Goal: Transaction & Acquisition: Book appointment/travel/reservation

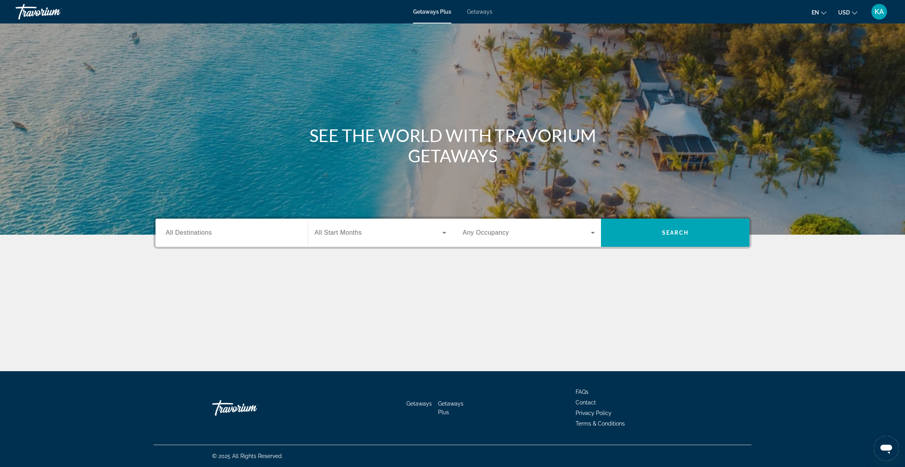
click at [475, 11] on span "Getaways" at bounding box center [479, 12] width 25 height 6
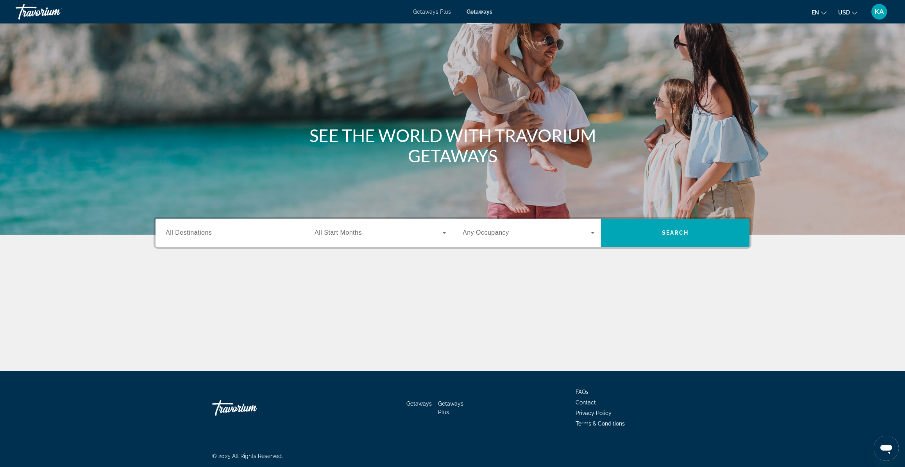
click at [175, 230] on span "All Destinations" at bounding box center [189, 232] width 46 height 7
click at [175, 230] on input "Destination All Destinations" at bounding box center [232, 232] width 132 height 9
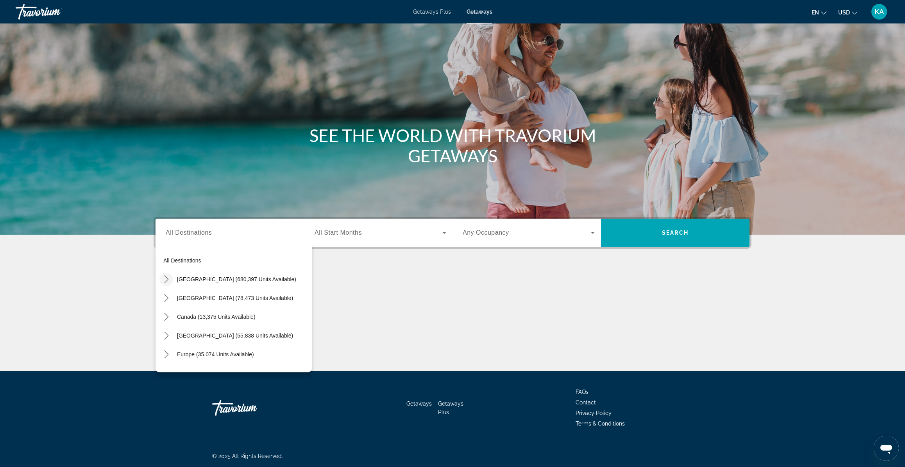
click at [165, 276] on icon "Toggle United States (680,397 units available) submenu" at bounding box center [166, 279] width 4 height 8
click at [177, 333] on icon "Toggle California (82,861 units available) submenu" at bounding box center [174, 336] width 8 height 8
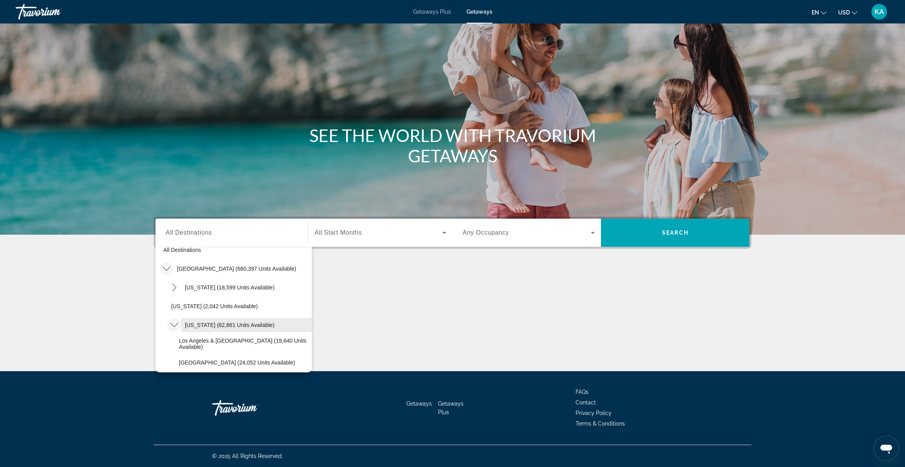
scroll to position [32, 0]
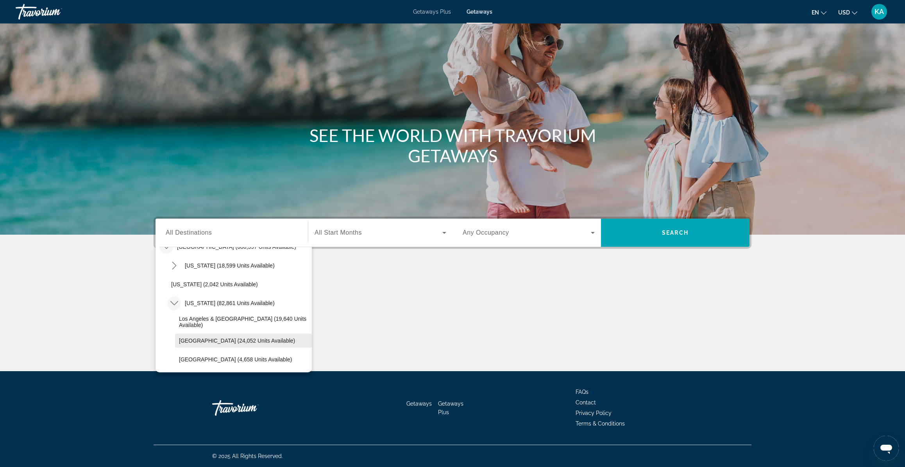
click at [198, 340] on span "Lake Tahoe (24,052 units available)" at bounding box center [237, 340] width 116 height 6
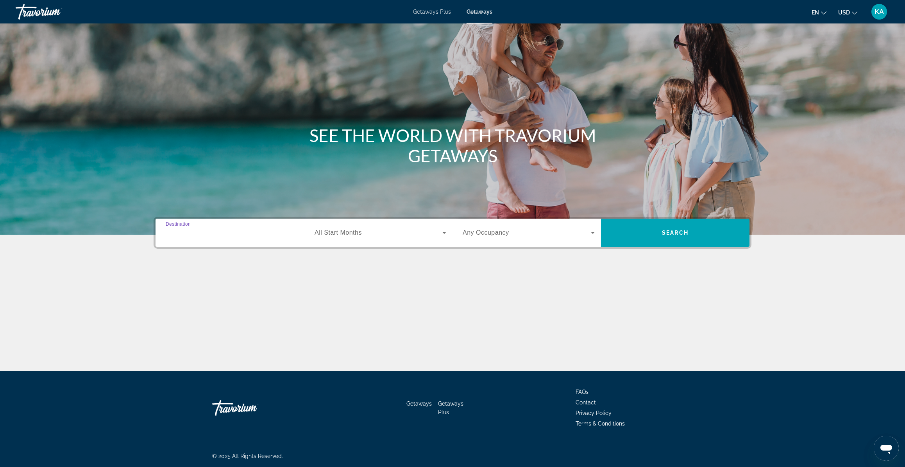
type input "**********"
click at [343, 231] on span "All Start Months" at bounding box center [338, 232] width 47 height 7
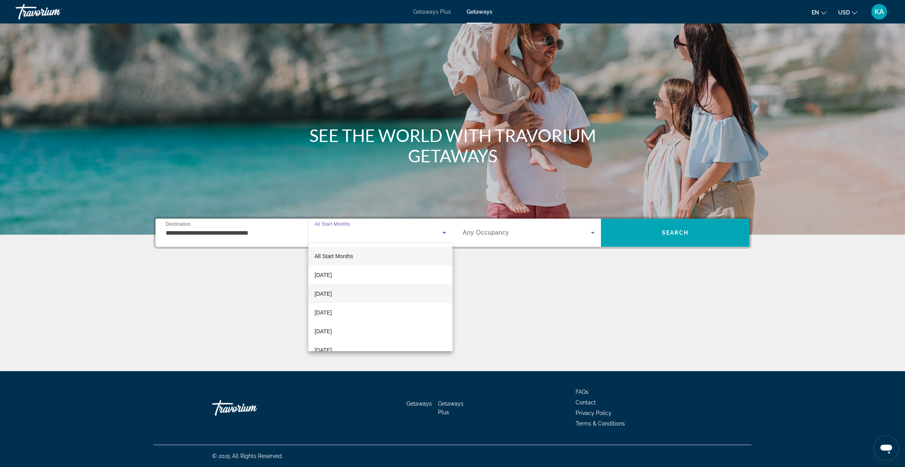
click at [332, 295] on span "[DATE]" at bounding box center [323, 293] width 17 height 9
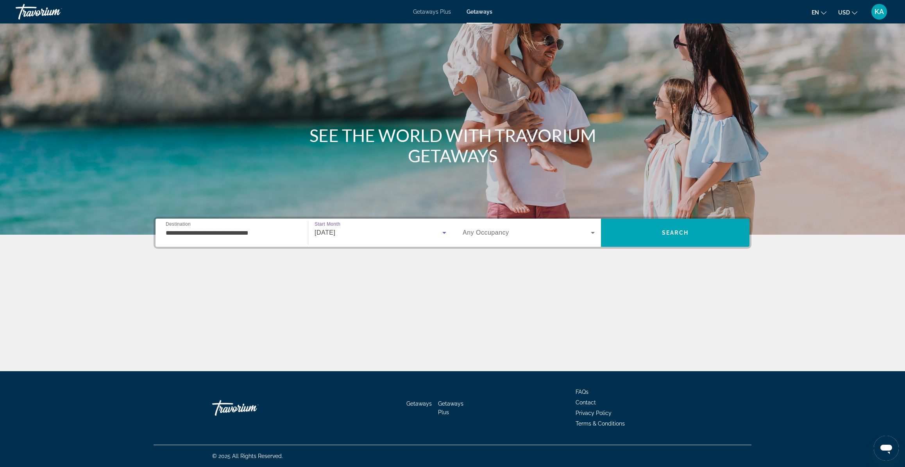
click at [577, 235] on span "Search widget" at bounding box center [527, 232] width 128 height 9
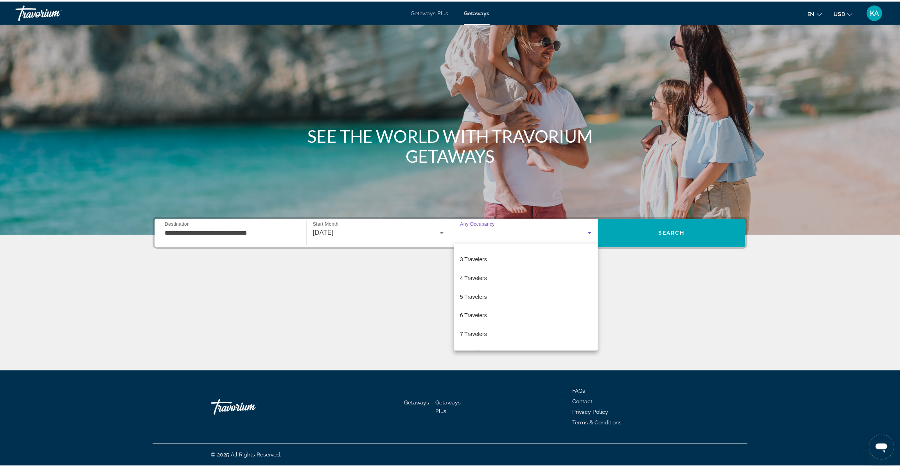
scroll to position [22, 0]
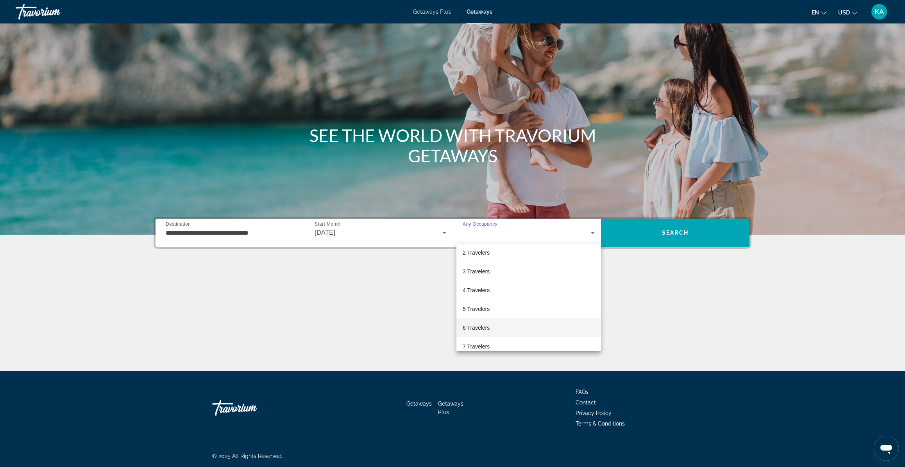
click at [481, 328] on span "6 Travelers" at bounding box center [476, 327] width 27 height 9
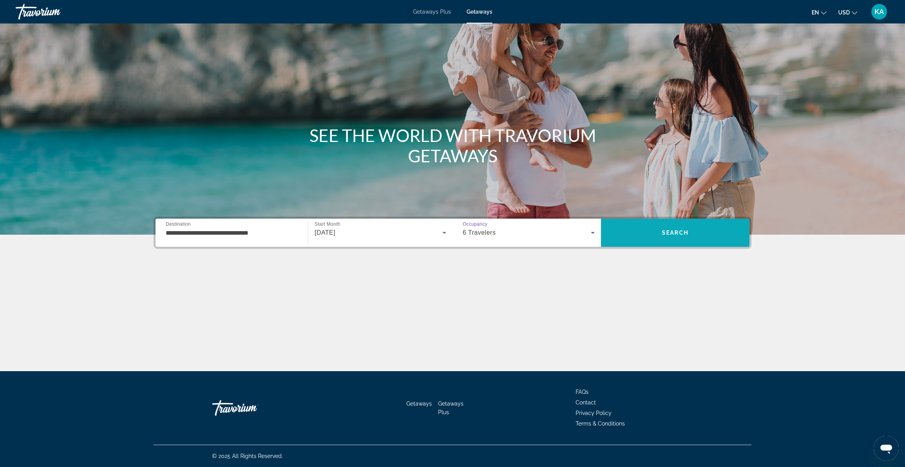
click at [669, 231] on span "Search" at bounding box center [675, 232] width 27 height 6
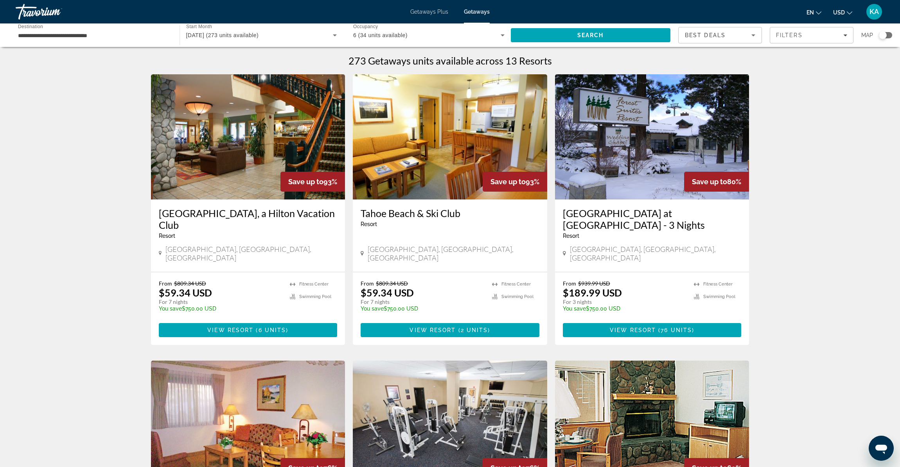
click at [261, 143] on img "Main content" at bounding box center [248, 136] width 194 height 125
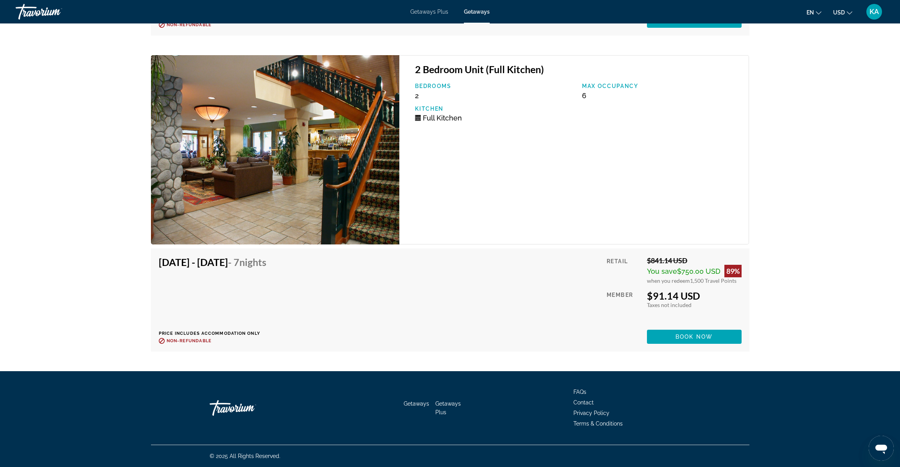
scroll to position [1515, 0]
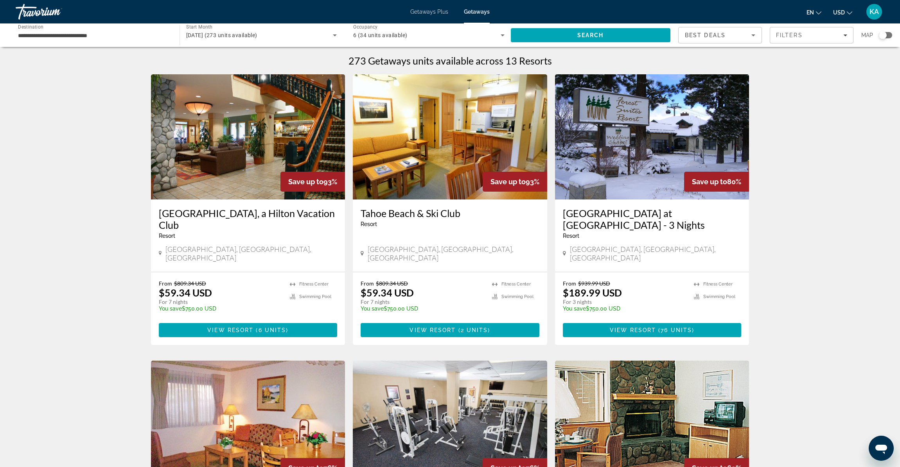
click at [454, 217] on h3 "Tahoe Beach & Ski Club" at bounding box center [449, 213] width 179 height 12
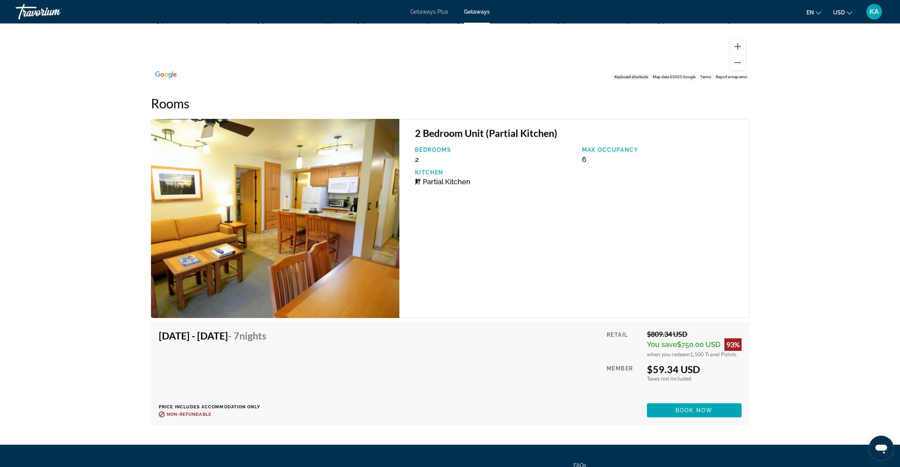
scroll to position [1399, 0]
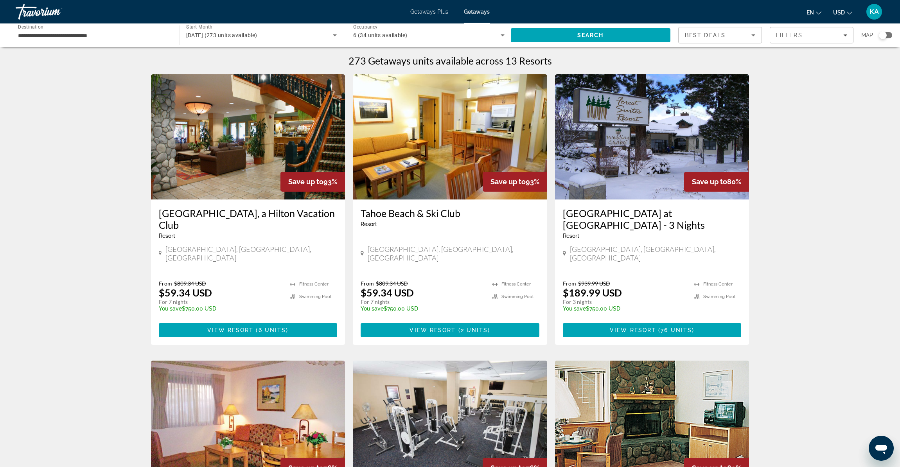
click at [705, 213] on h3 "Forest Suites Resort at Heavenly Village - 3 Nights" at bounding box center [652, 218] width 179 height 23
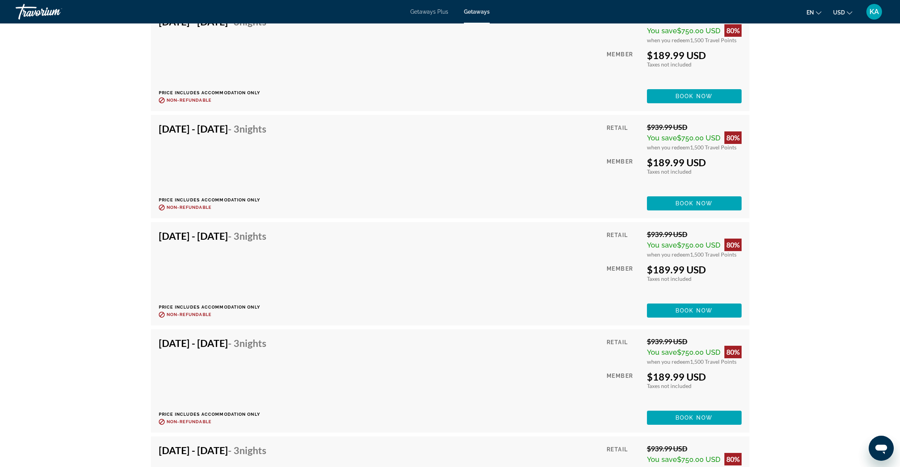
scroll to position [3048, 0]
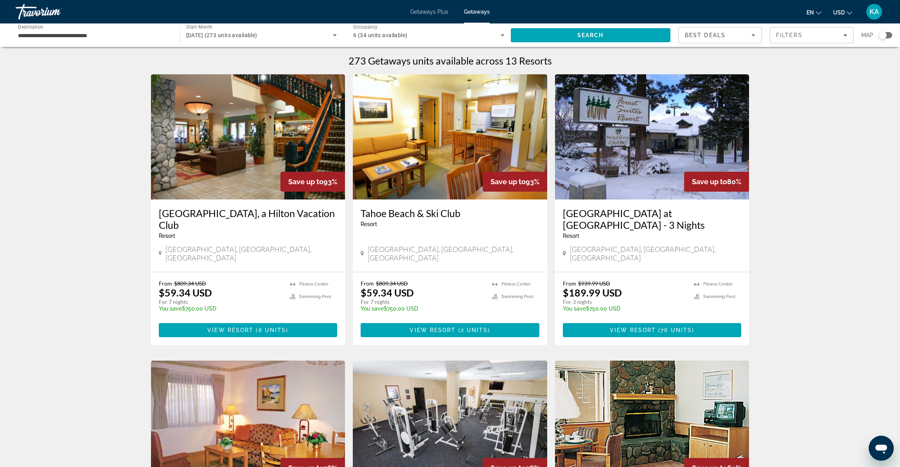
click at [412, 156] on img "Main content" at bounding box center [450, 136] width 194 height 125
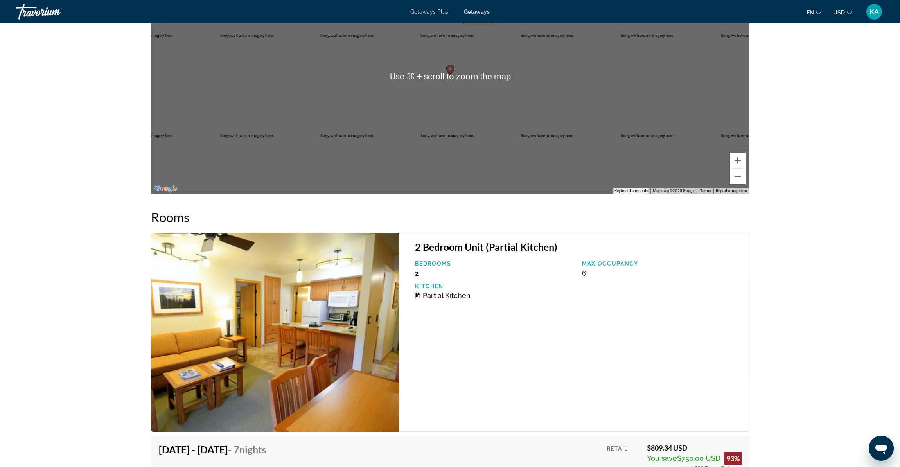
scroll to position [1399, 0]
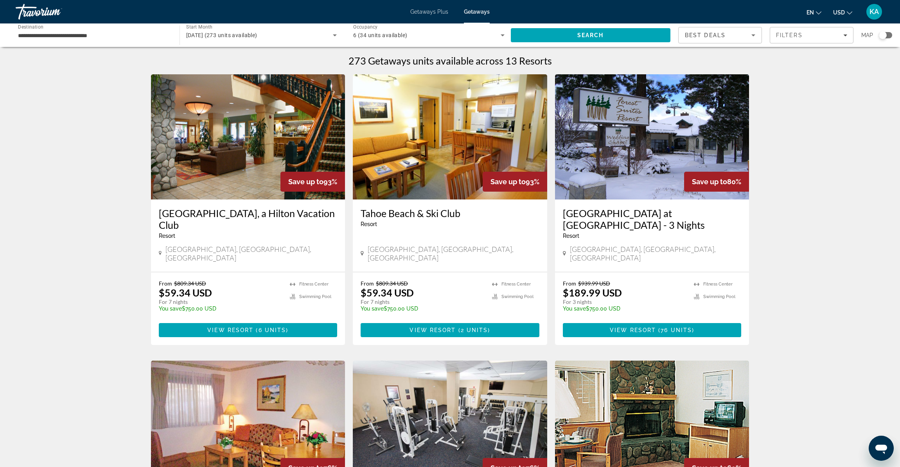
click at [601, 167] on img "Main content" at bounding box center [652, 136] width 194 height 125
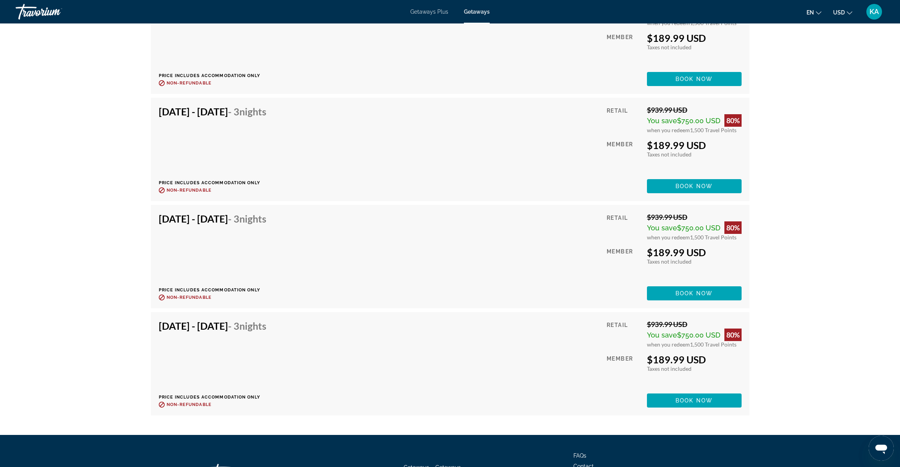
scroll to position [3119, 0]
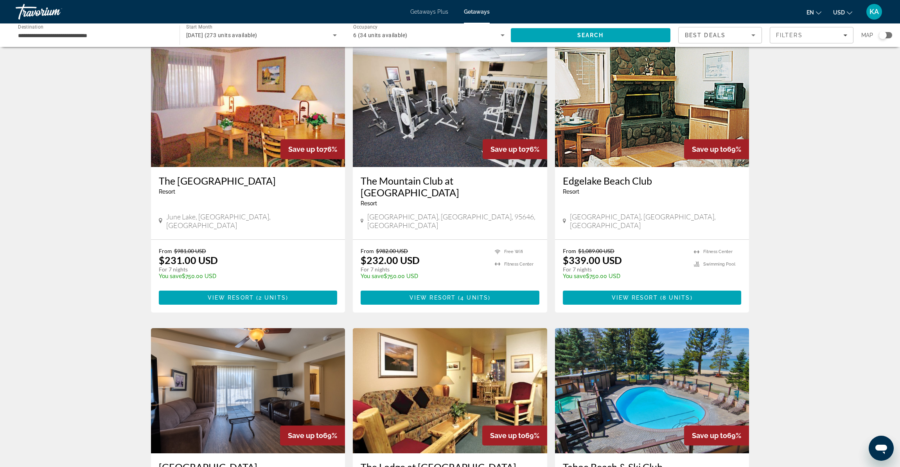
scroll to position [473, 0]
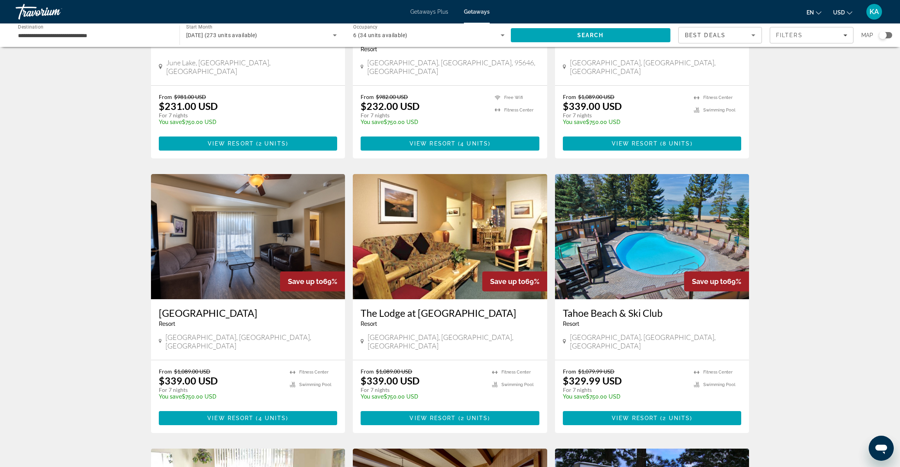
click at [444, 236] on img "Main content" at bounding box center [450, 236] width 194 height 125
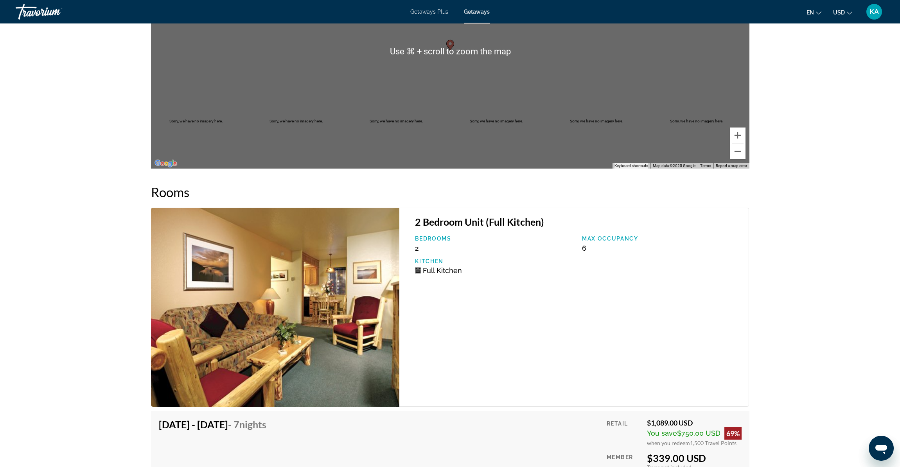
scroll to position [1368, 0]
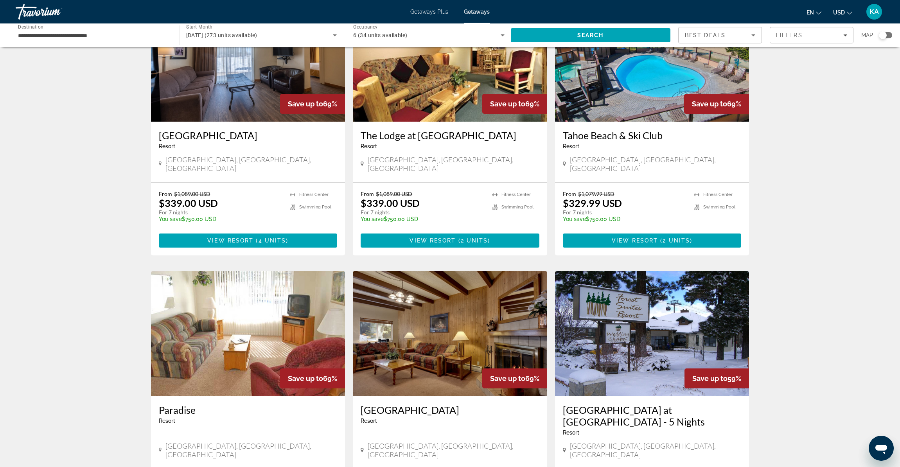
scroll to position [667, 0]
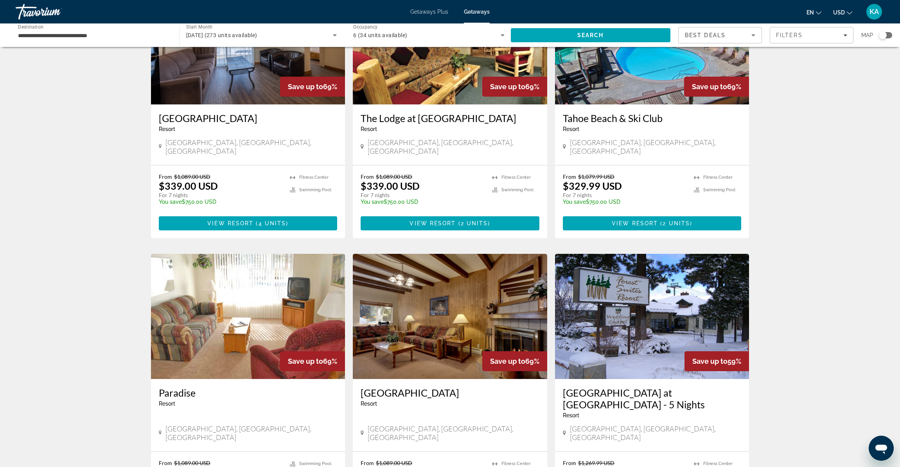
click at [456, 289] on img "Main content" at bounding box center [450, 316] width 194 height 125
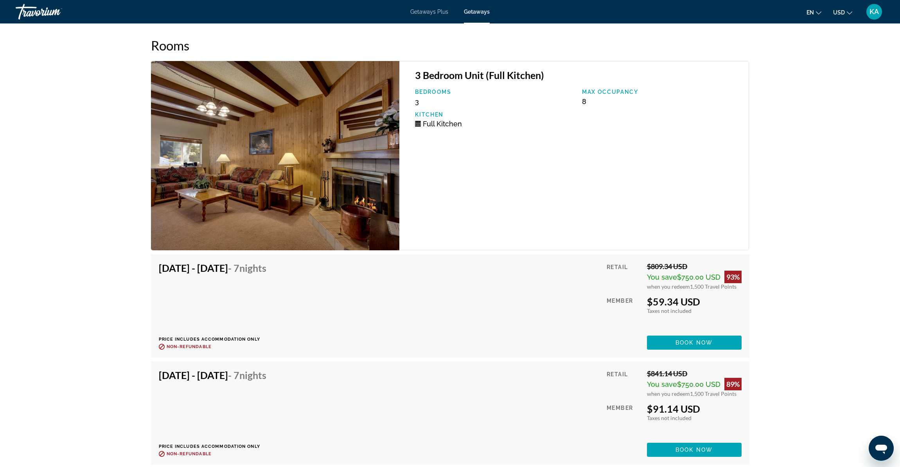
scroll to position [1348, 0]
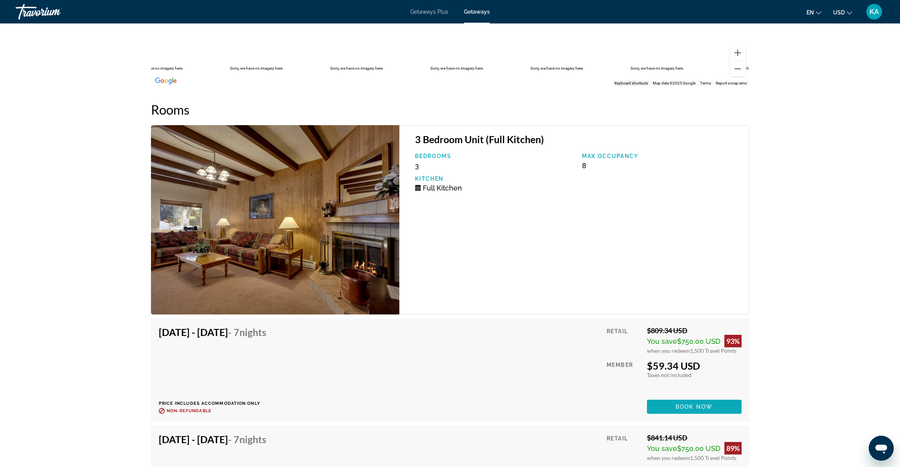
click at [695, 397] on span "Main content" at bounding box center [694, 406] width 95 height 19
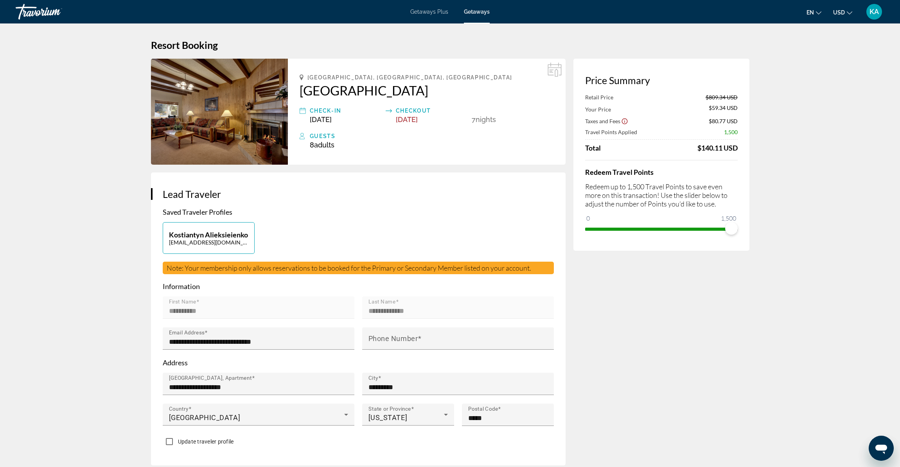
click at [241, 135] on img "Main content" at bounding box center [219, 112] width 137 height 106
click at [227, 127] on img "Main content" at bounding box center [219, 112] width 137 height 106
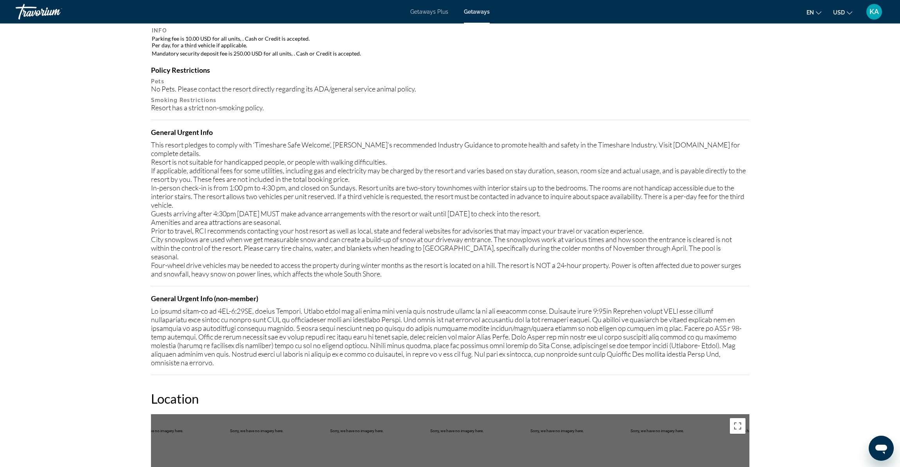
scroll to position [631, 0]
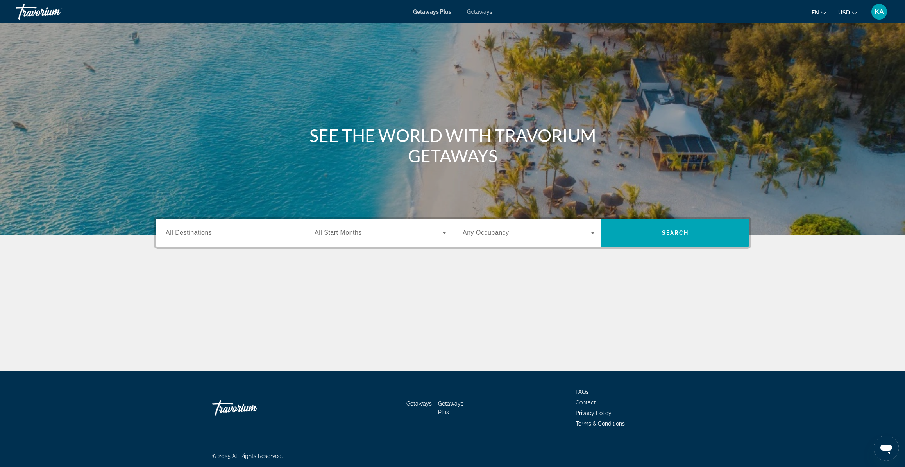
click at [483, 11] on span "Getaways" at bounding box center [479, 12] width 25 height 6
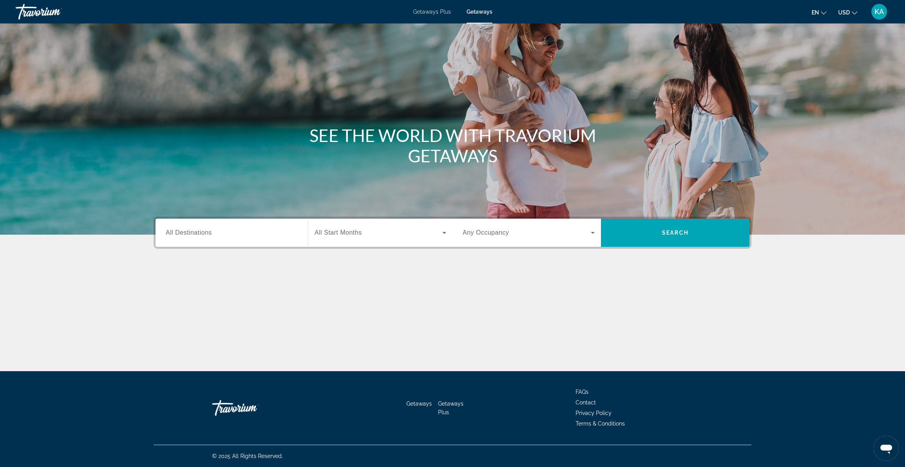
click at [209, 229] on span "All Destinations" at bounding box center [189, 232] width 46 height 7
click at [209, 228] on input "Destination All Destinations" at bounding box center [232, 232] width 132 height 9
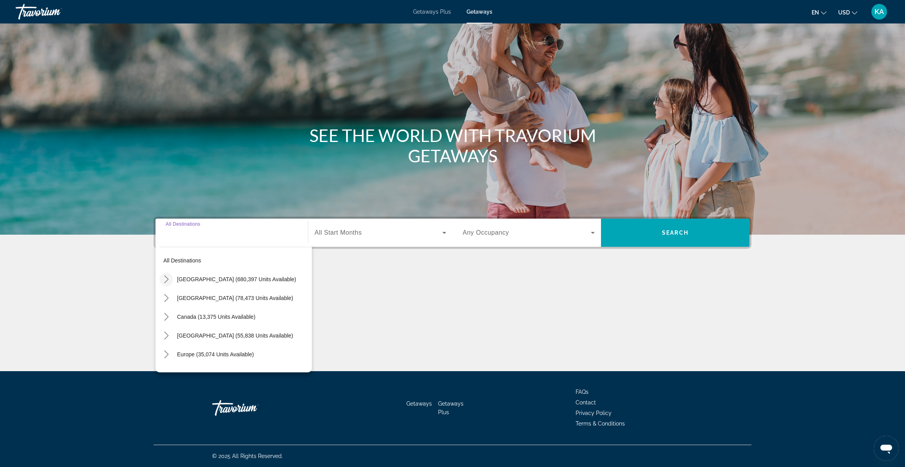
click at [167, 279] on icon "Toggle United States (680,397 units available) submenu" at bounding box center [167, 279] width 8 height 8
click at [175, 337] on icon "Toggle California (82,861 units available) submenu" at bounding box center [174, 336] width 4 height 8
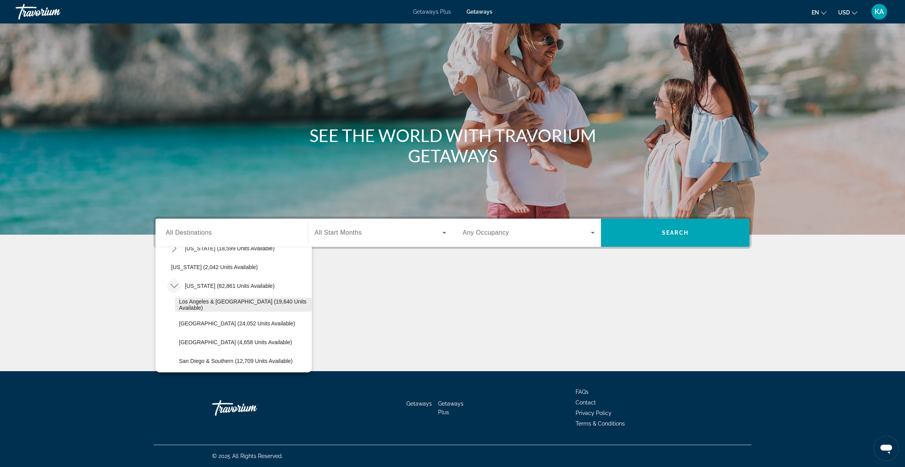
scroll to position [65, 0]
click at [197, 309] on span "Lake Tahoe (24,052 units available)" at bounding box center [237, 308] width 116 height 6
type input "**********"
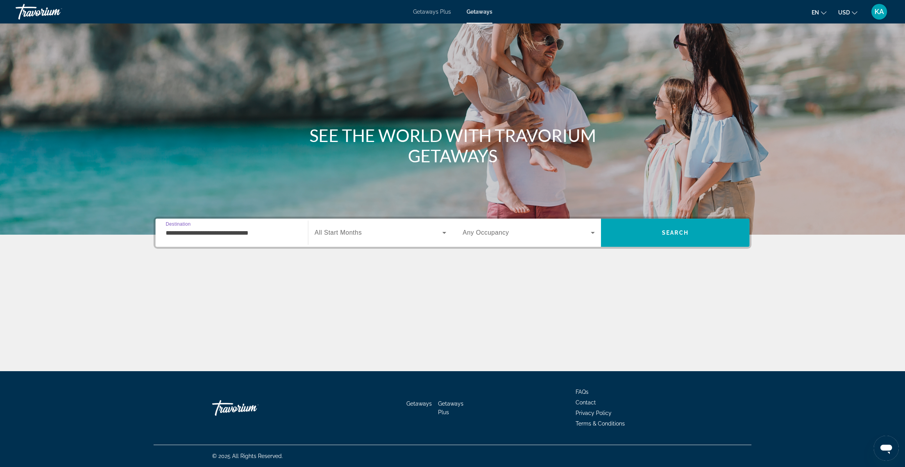
click at [362, 233] on span "All Start Months" at bounding box center [338, 232] width 47 height 7
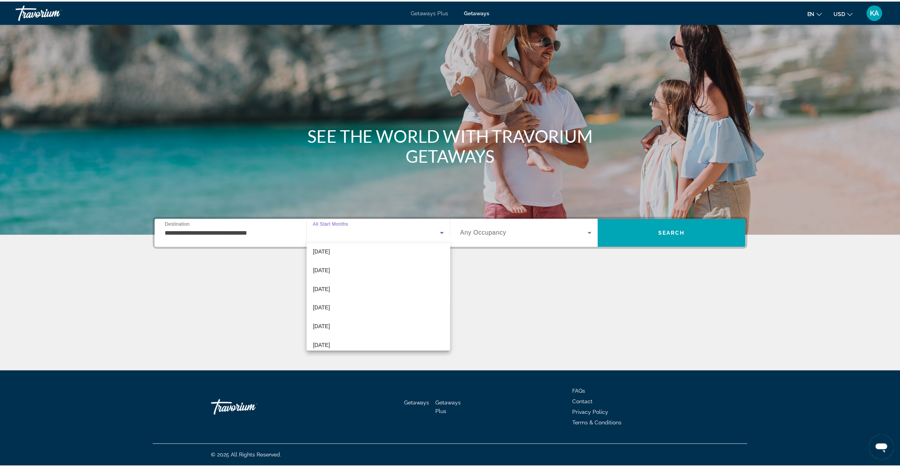
scroll to position [45, 0]
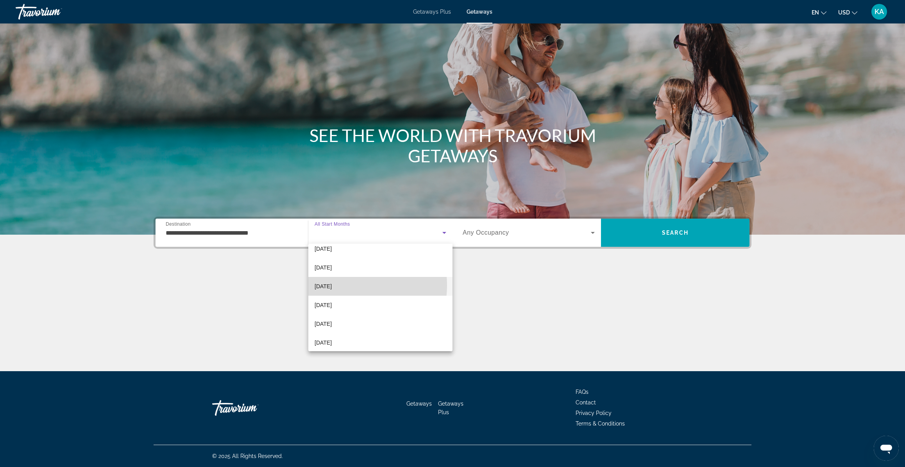
click at [332, 285] on span "[DATE]" at bounding box center [323, 285] width 17 height 9
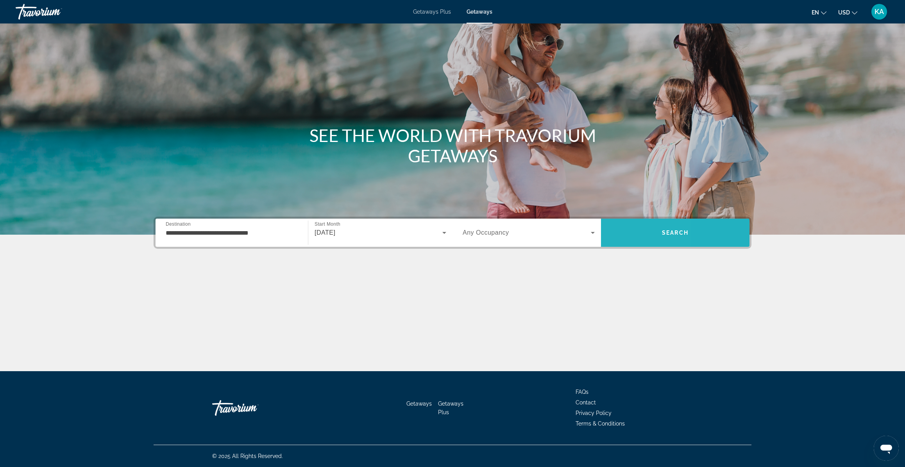
click at [622, 235] on span "Search" at bounding box center [675, 232] width 149 height 19
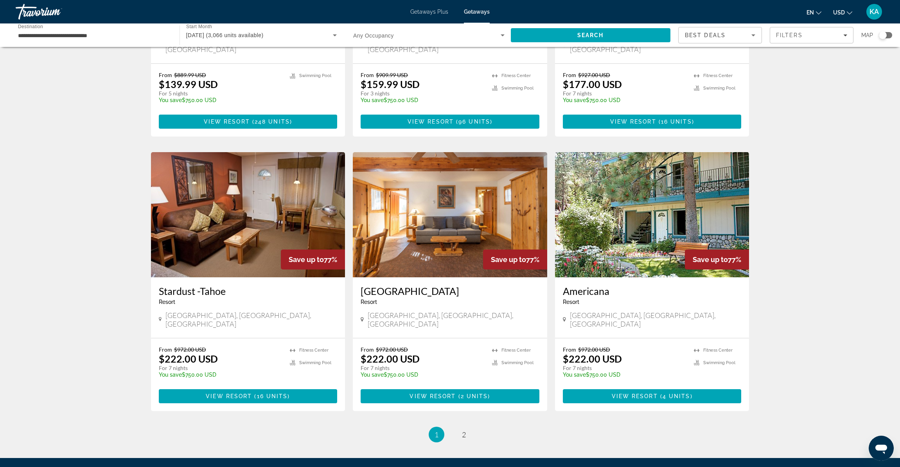
scroll to position [817, 0]
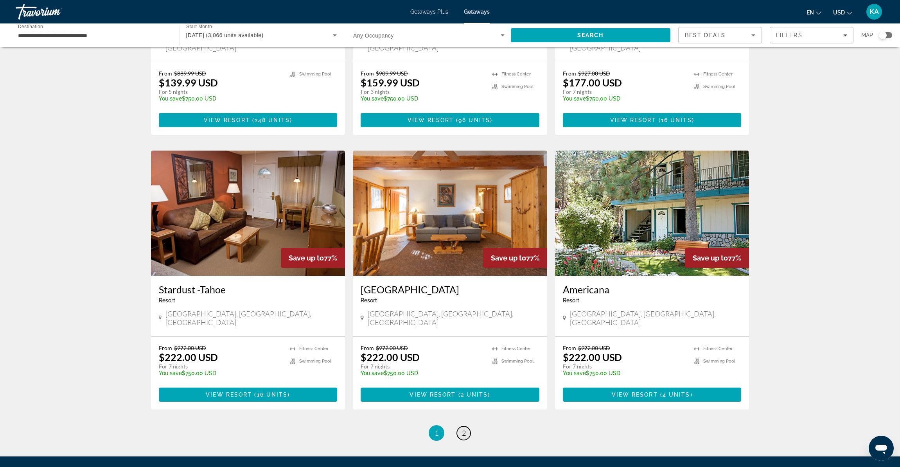
click at [464, 428] on span "2" at bounding box center [464, 432] width 4 height 9
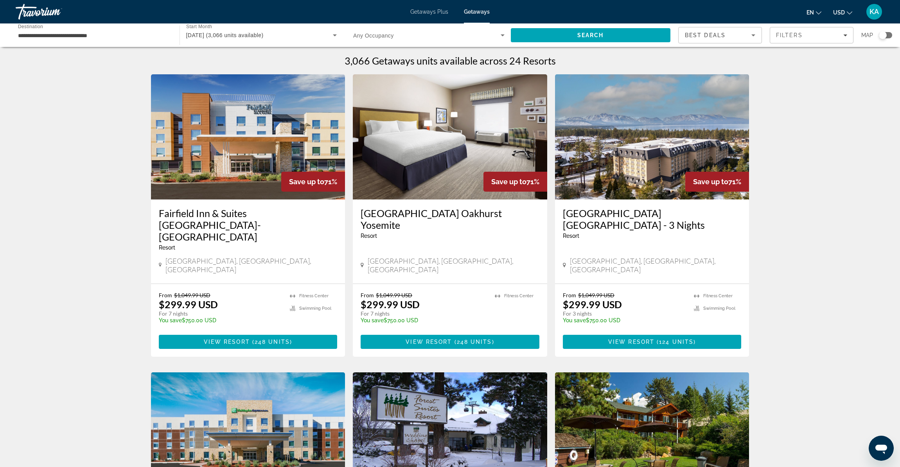
click at [262, 36] on span "January 2026 (3,066 units available)" at bounding box center [224, 35] width 77 height 6
click at [208, 59] on span "All Start Months" at bounding box center [205, 59] width 39 height 6
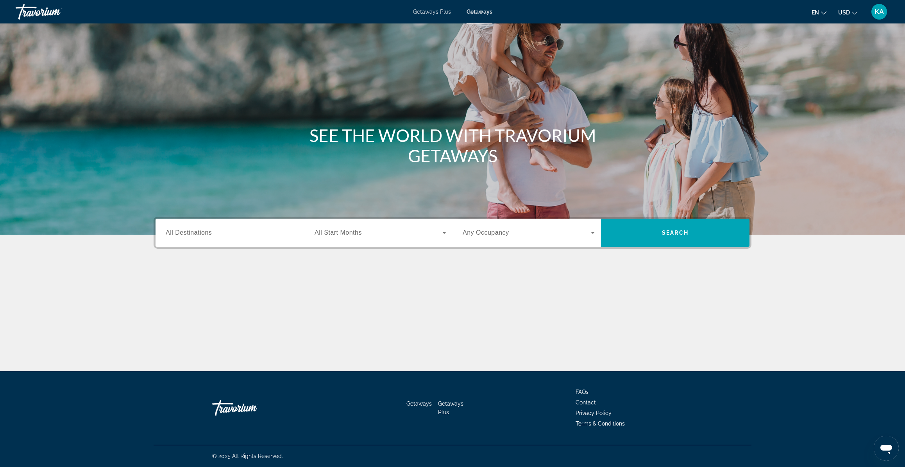
click at [187, 231] on span "All Destinations" at bounding box center [189, 232] width 46 height 7
click at [187, 231] on input "Destination All Destinations" at bounding box center [232, 232] width 132 height 9
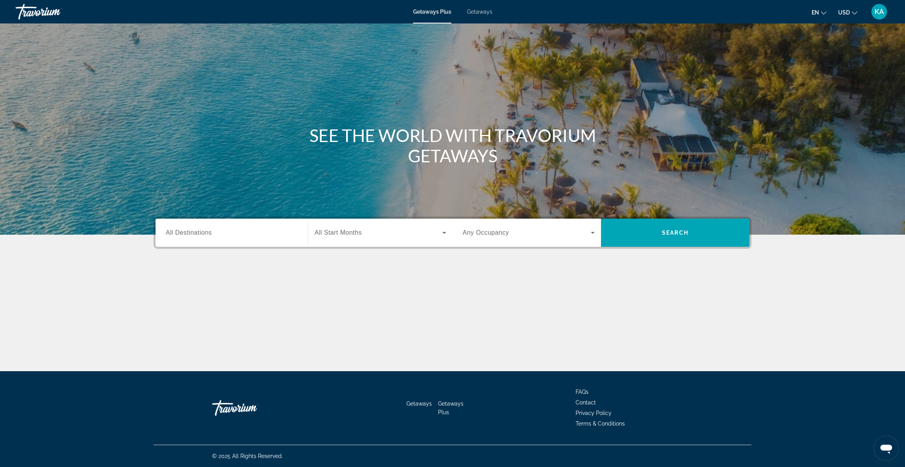
click at [476, 14] on span "Getaways" at bounding box center [479, 12] width 25 height 6
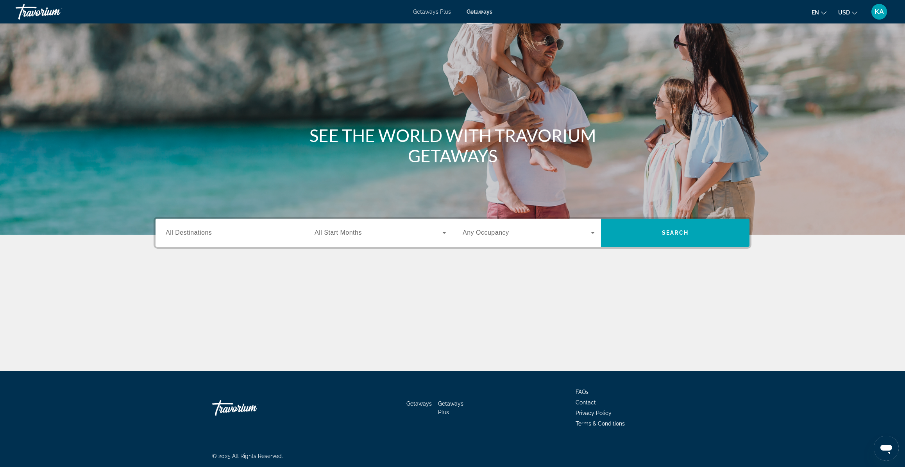
click at [172, 234] on span "All Destinations" at bounding box center [189, 232] width 46 height 7
click at [172, 234] on input "Destination All Destinations" at bounding box center [232, 232] width 132 height 9
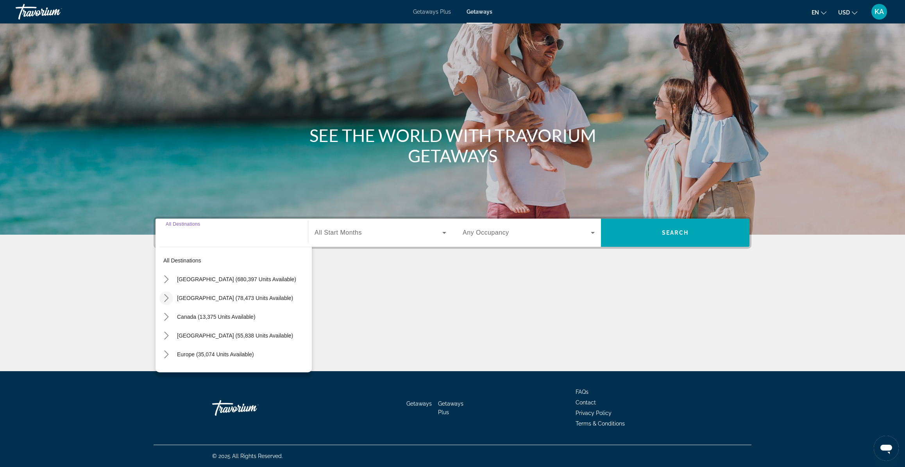
click at [163, 298] on icon "Toggle Mexico (78,473 units available) submenu" at bounding box center [167, 298] width 8 height 8
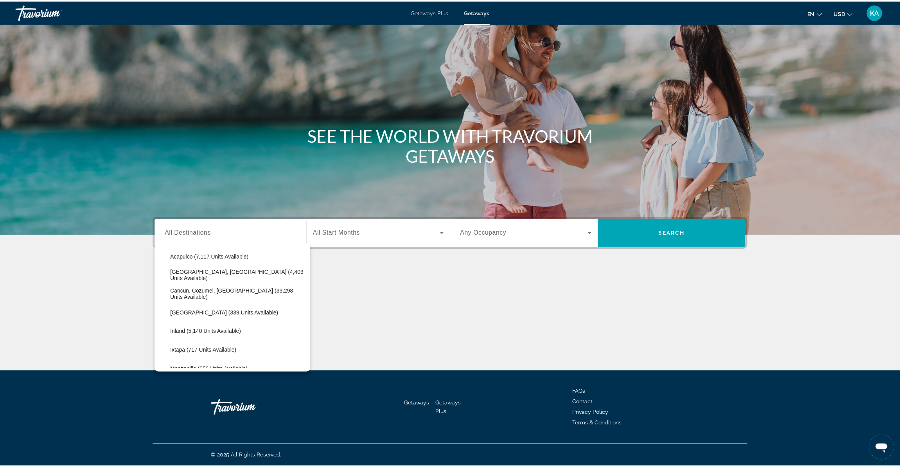
scroll to position [62, 0]
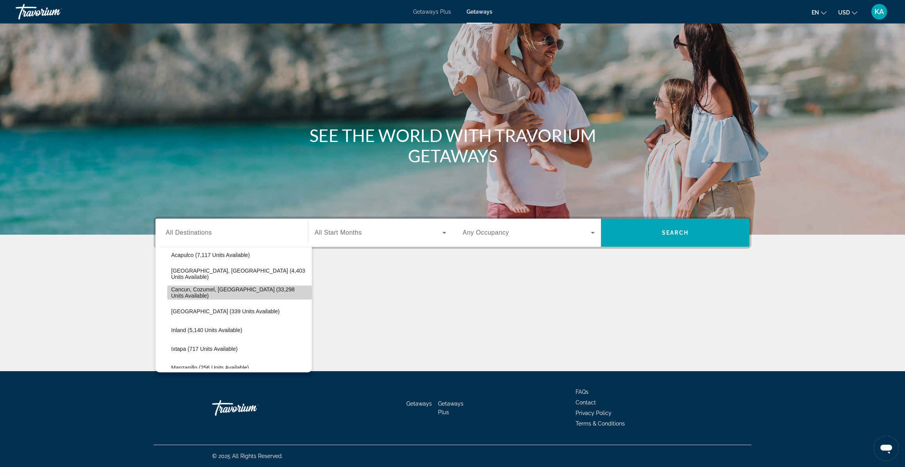
click at [245, 289] on span "Cancun, Cozumel, [GEOGRAPHIC_DATA] (33,298 units available)" at bounding box center [239, 292] width 137 height 13
type input "**********"
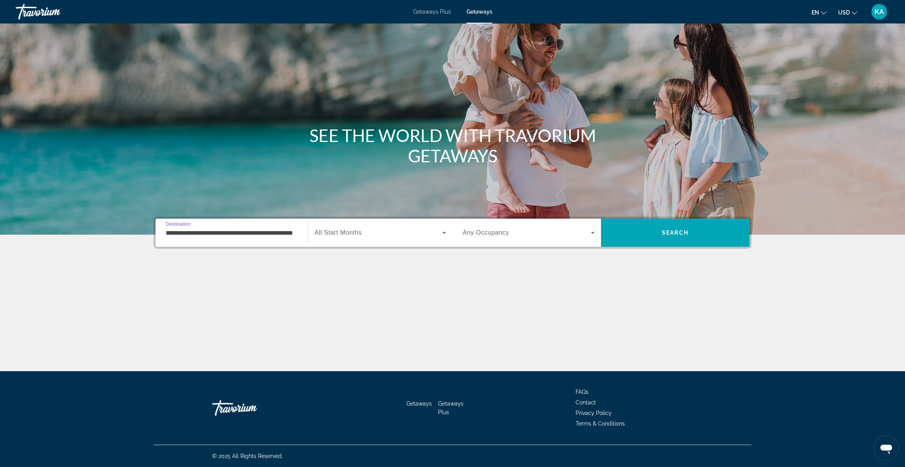
click at [357, 234] on span "All Start Months" at bounding box center [338, 232] width 47 height 7
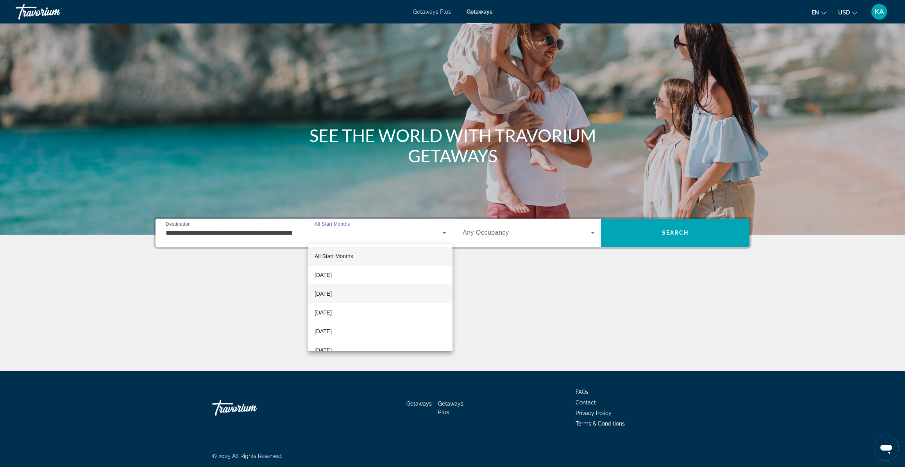
click at [332, 295] on span "[DATE]" at bounding box center [323, 293] width 17 height 9
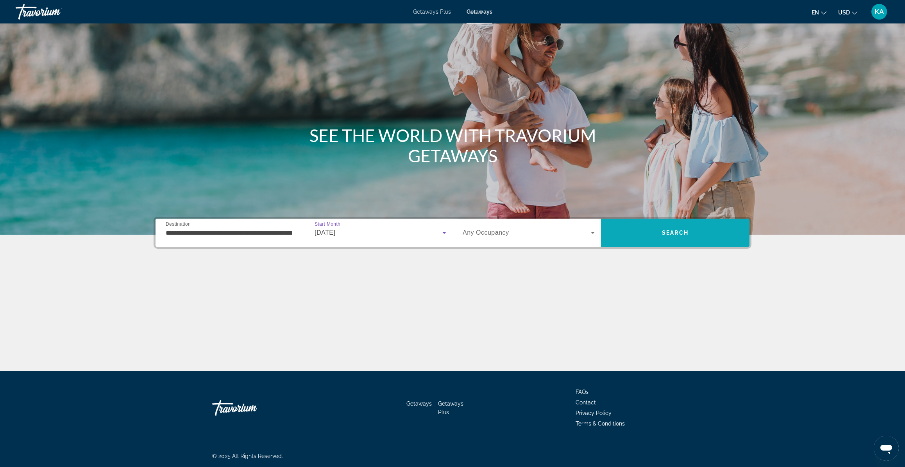
click at [632, 237] on span "Search" at bounding box center [675, 232] width 149 height 19
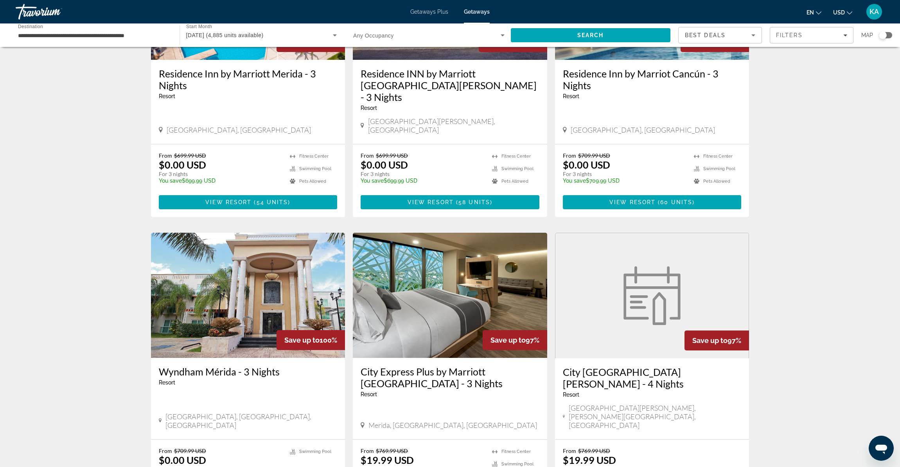
scroll to position [59, 0]
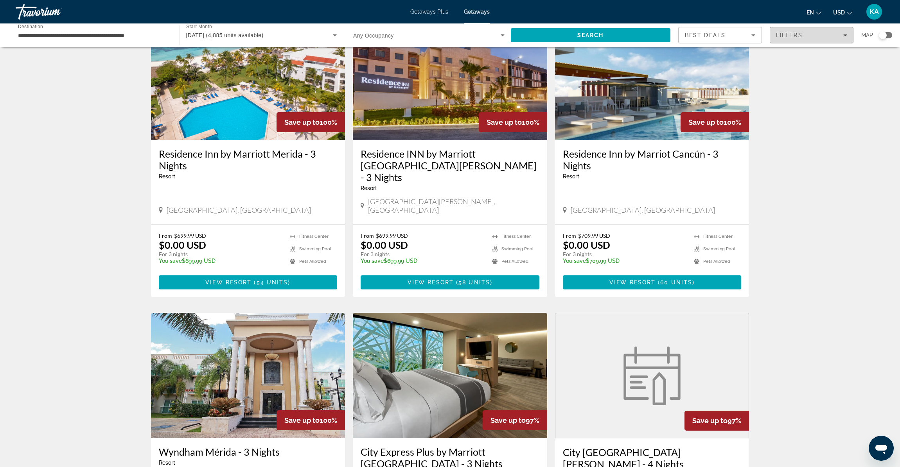
click at [795, 36] on span "Filters" at bounding box center [789, 35] width 27 height 6
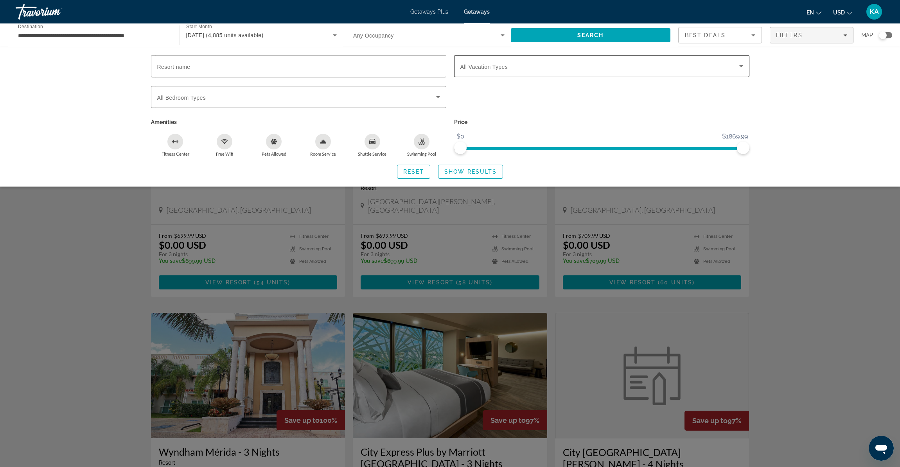
click at [740, 66] on icon "Search widget" at bounding box center [741, 66] width 4 height 2
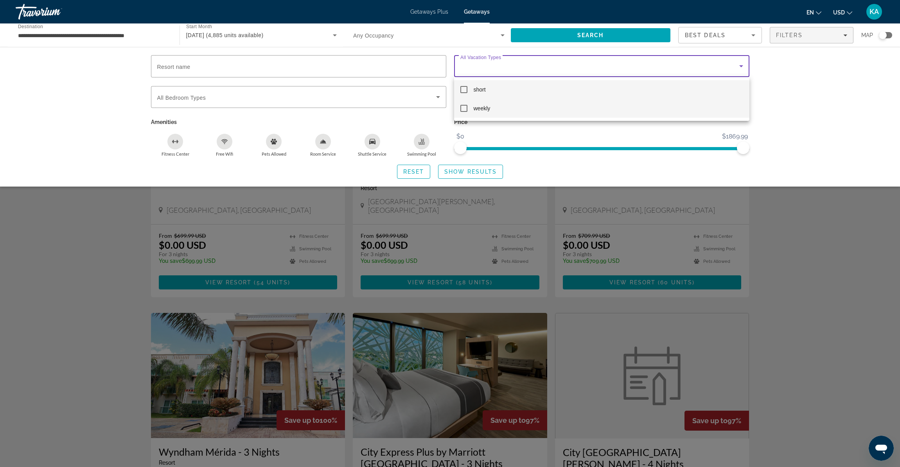
click at [470, 108] on mat-option "weekly" at bounding box center [601, 108] width 295 height 19
click at [475, 178] on div at bounding box center [450, 233] width 900 height 467
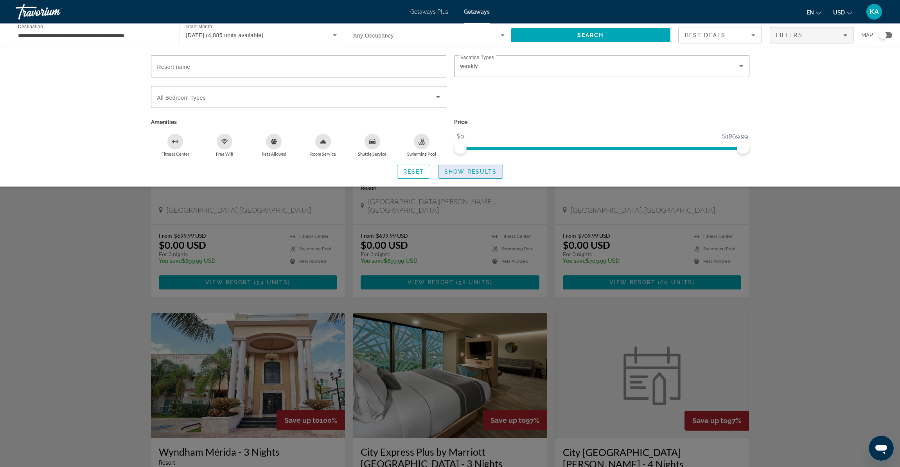
click at [476, 174] on span "Show Results" at bounding box center [470, 171] width 52 height 6
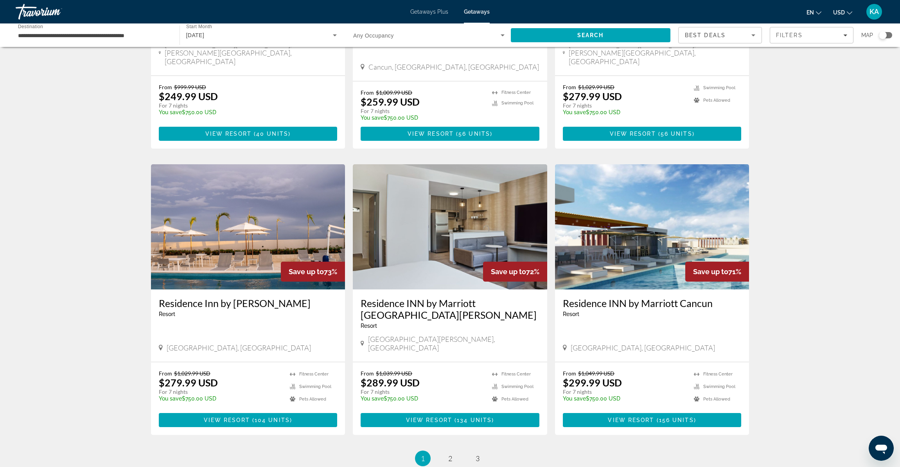
scroll to position [805, 0]
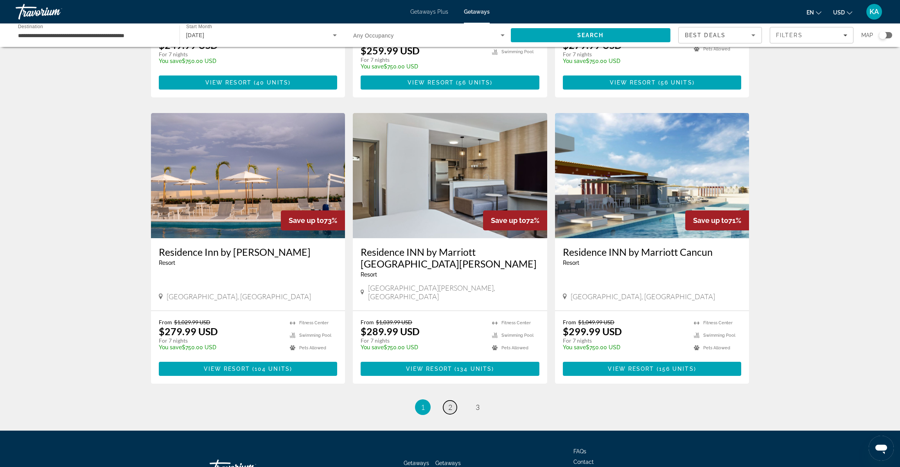
click at [449, 403] on span "2" at bounding box center [450, 407] width 4 height 9
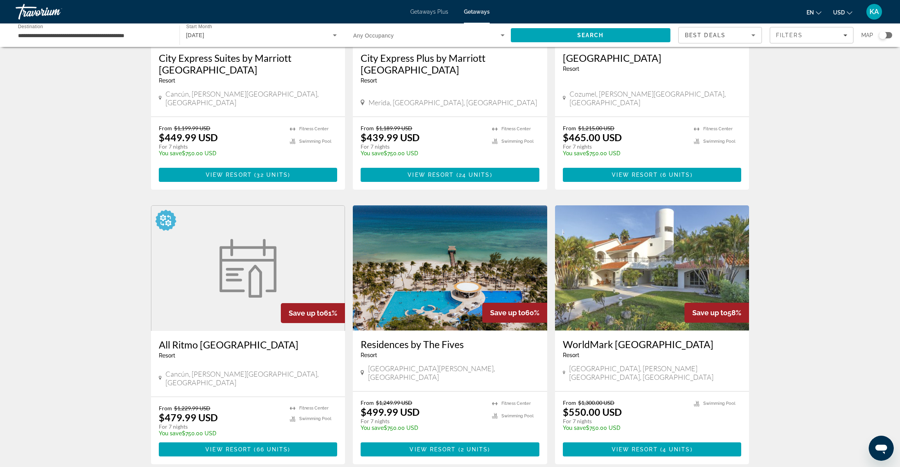
scroll to position [734, 0]
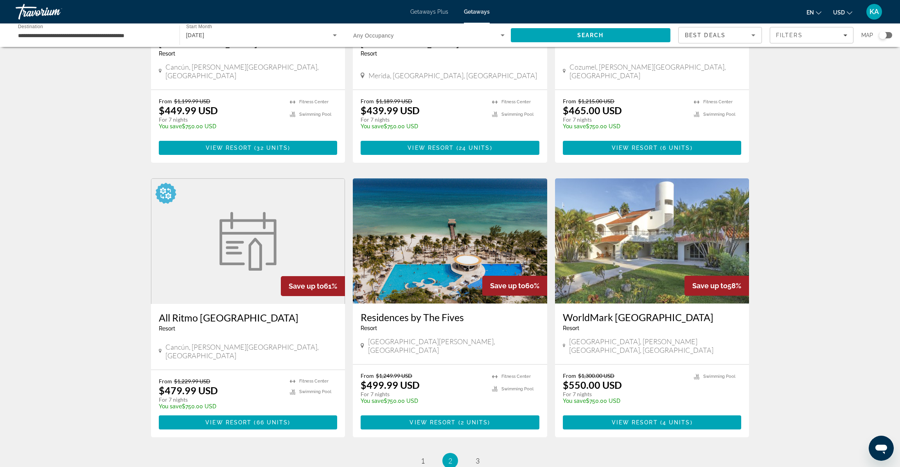
click at [467, 198] on img "Main content" at bounding box center [450, 240] width 194 height 125
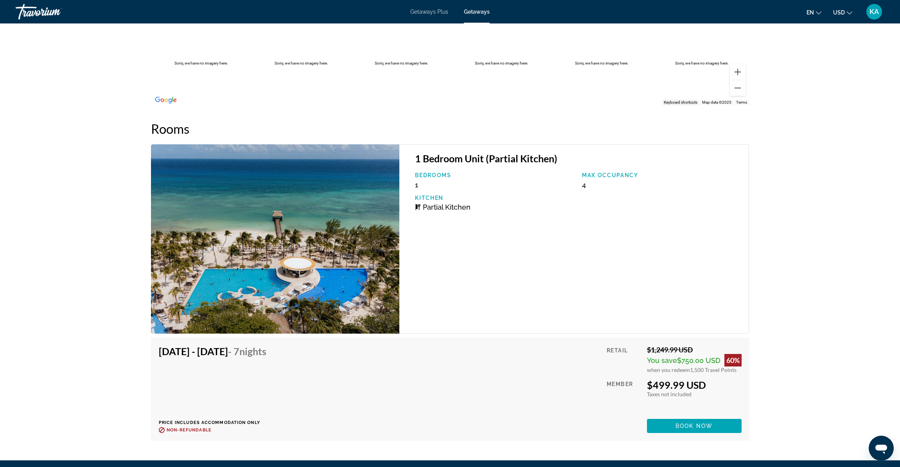
scroll to position [858, 0]
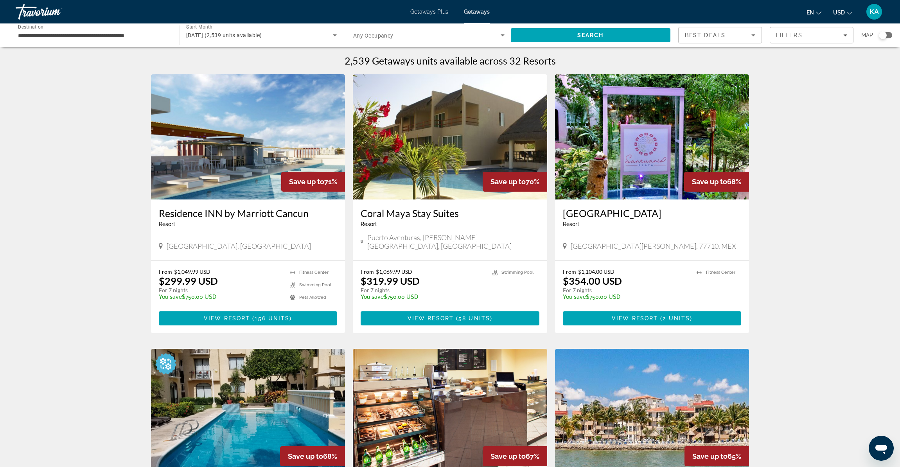
click at [253, 186] on img "Main content" at bounding box center [248, 136] width 194 height 125
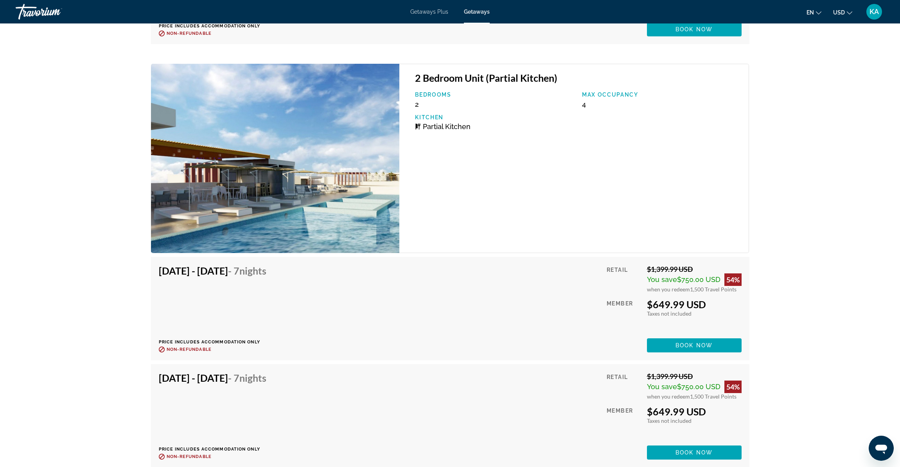
scroll to position [4392, 0]
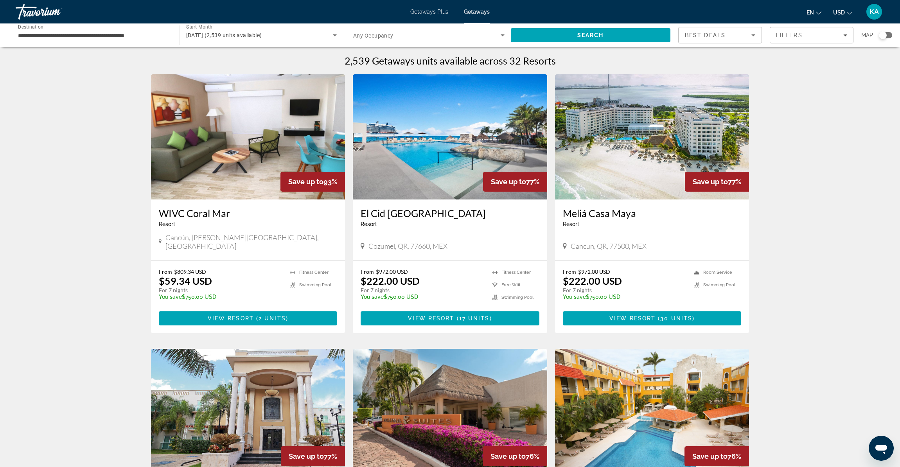
click at [640, 139] on img "Main content" at bounding box center [652, 136] width 194 height 125
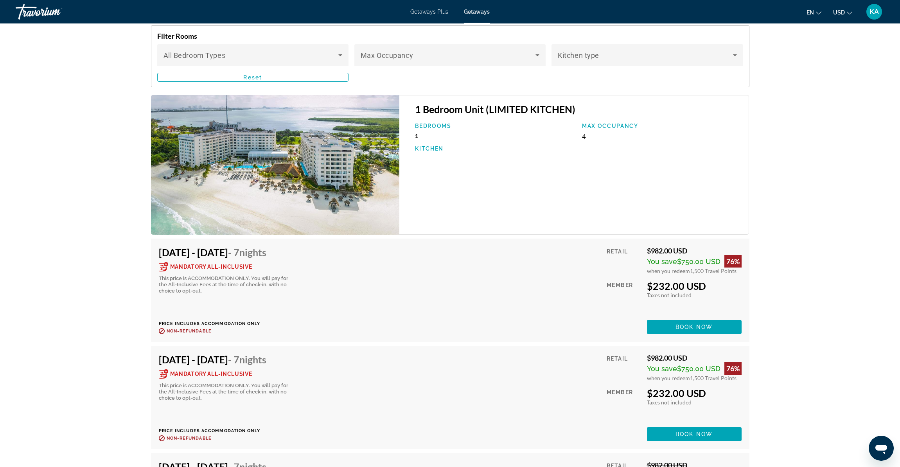
scroll to position [1364, 0]
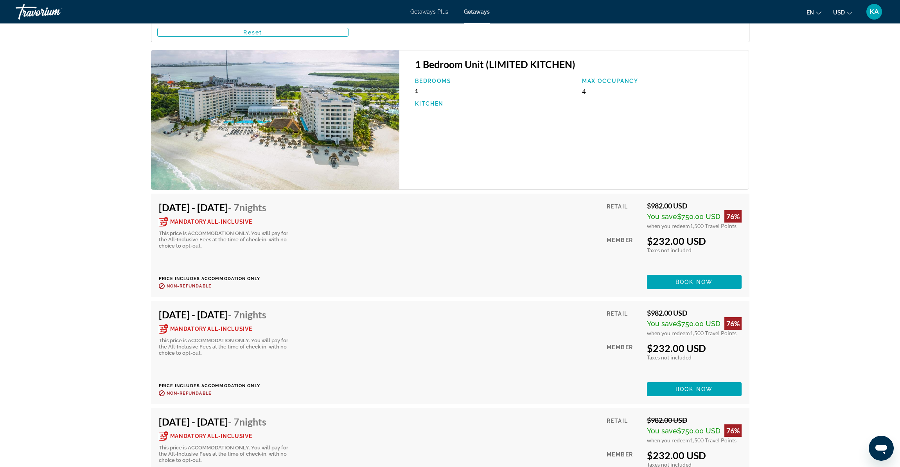
click at [237, 201] on h4 "[DATE] - [DATE] - 7 Nights" at bounding box center [225, 207] width 133 height 12
click at [231, 219] on span "Mandatory All-Inclusive" at bounding box center [211, 221] width 82 height 5
click at [230, 217] on div "Mandatory All-Inclusive" at bounding box center [205, 221] width 93 height 9
click at [194, 219] on span "Mandatory All-Inclusive" at bounding box center [211, 221] width 82 height 5
click at [708, 279] on span "Book now" at bounding box center [693, 282] width 37 height 6
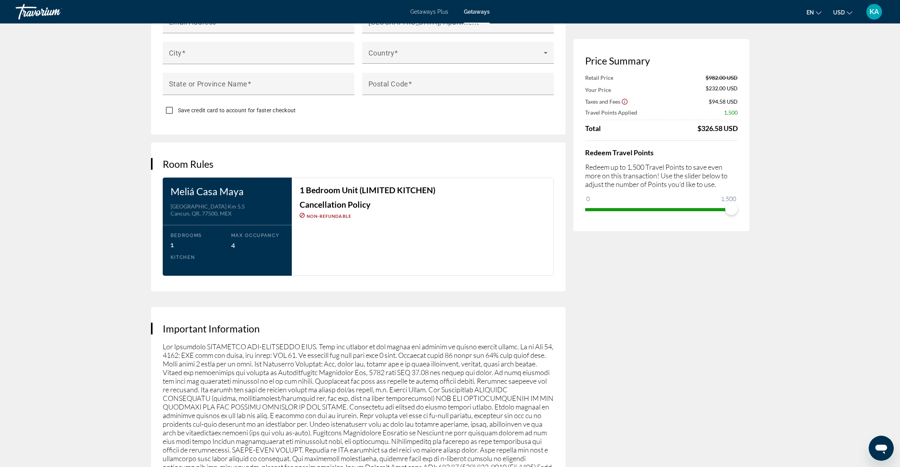
scroll to position [953, 0]
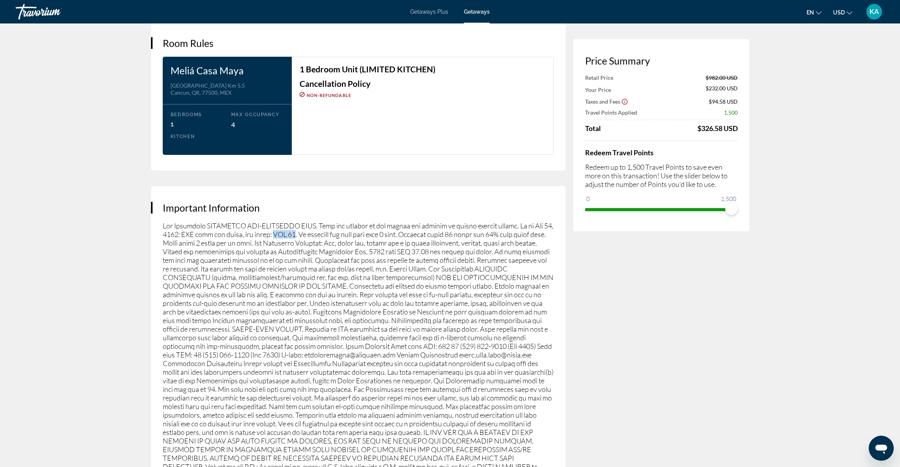
drag, startPoint x: 283, startPoint y: 247, endPoint x: 305, endPoint y: 246, distance: 21.9
click at [305, 246] on p "Main content" at bounding box center [358, 354] width 391 height 267
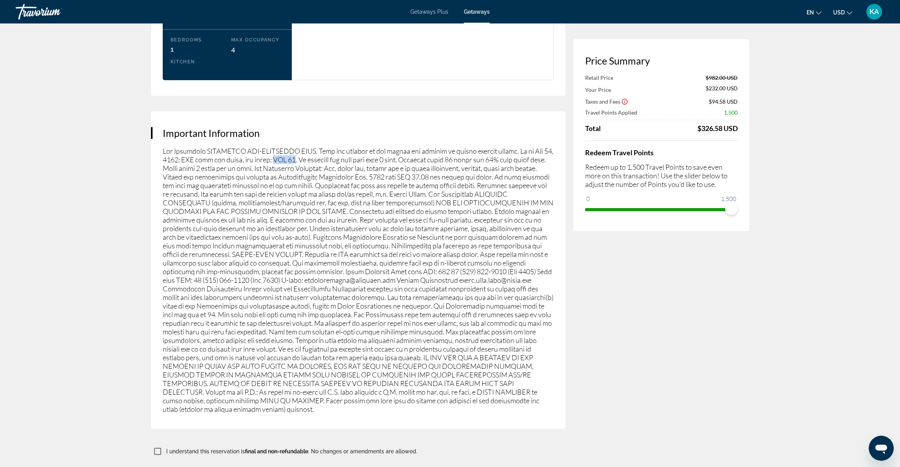
scroll to position [1066, 0]
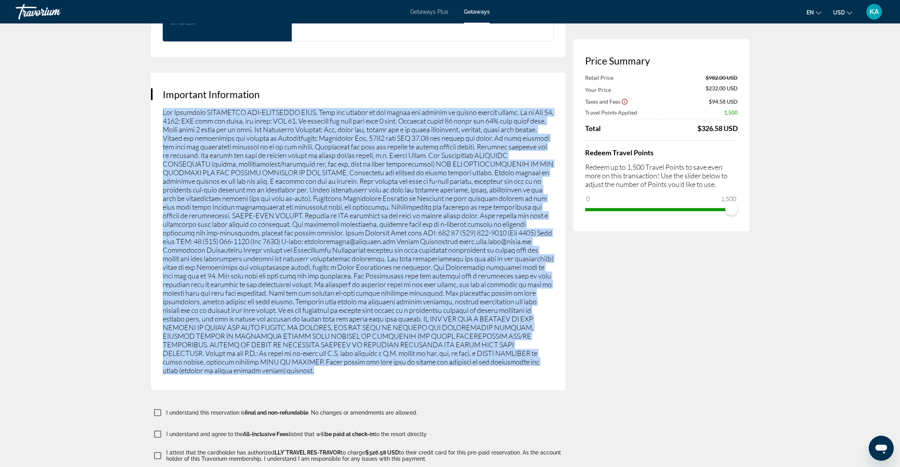
drag, startPoint x: 168, startPoint y: 131, endPoint x: 404, endPoint y: 384, distance: 346.3
click at [404, 375] on p "Main content" at bounding box center [358, 241] width 391 height 267
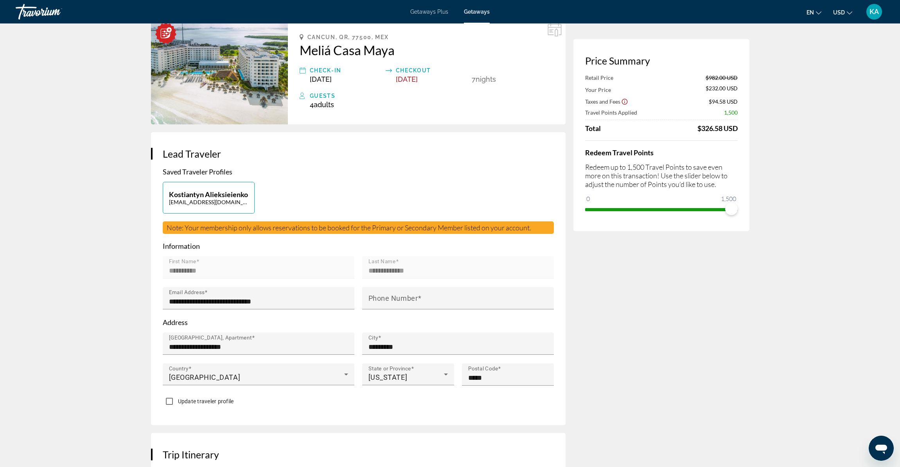
scroll to position [0, 0]
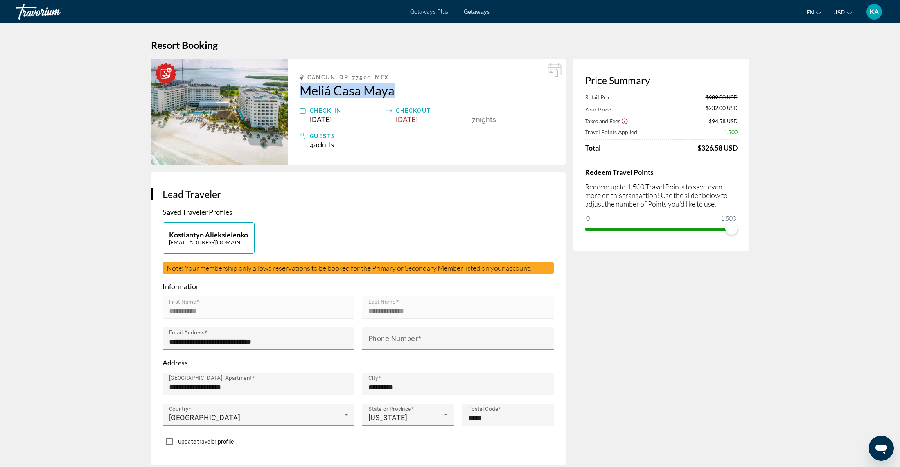
drag, startPoint x: 298, startPoint y: 90, endPoint x: 397, endPoint y: 91, distance: 99.3
click at [397, 91] on div "Cancun, QR, 77500, MEX Meliá Casa Maya Check-In [DATE] Checkout [DATE] 7 Night …" at bounding box center [427, 112] width 278 height 106
click at [299, 104] on div "Cancun, QR, 77500, MEX Meliá Casa Maya Check-In [DATE] Checkout [DATE] 7 Night …" at bounding box center [427, 112] width 278 height 106
drag, startPoint x: 298, startPoint y: 93, endPoint x: 394, endPoint y: 94, distance: 95.8
click at [394, 94] on div "Cancun, QR, 77500, MEX Meliá Casa Maya Check-In [DATE] Checkout [DATE] 7 Night …" at bounding box center [427, 112] width 278 height 106
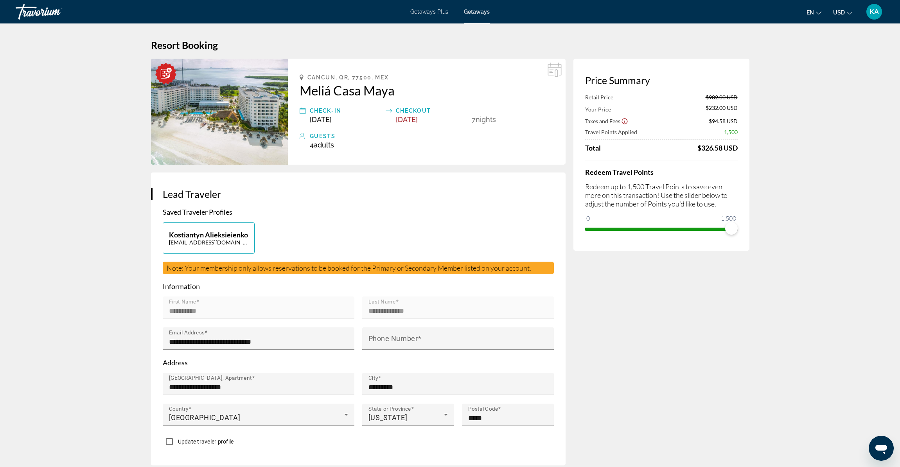
click at [321, 117] on span "[DATE]" at bounding box center [321, 119] width 22 height 8
click at [304, 110] on icon "Main content" at bounding box center [302, 111] width 6 height 6
click at [338, 111] on div "Check-In" at bounding box center [346, 110] width 72 height 9
click at [364, 129] on div "Cancun, QR, 77500, MEX Meliá Casa Maya Check-In [DATE] Checkout [DATE] 7 Night …" at bounding box center [427, 112] width 278 height 106
click at [405, 120] on span "[DATE]" at bounding box center [407, 119] width 22 height 8
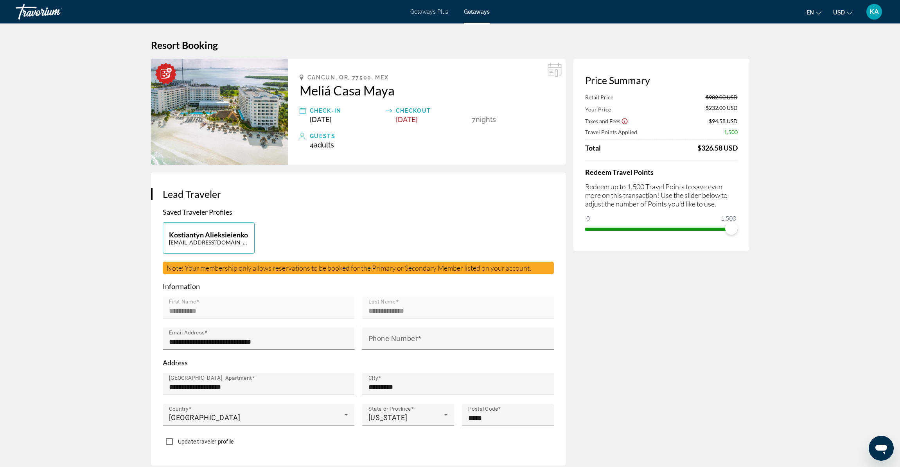
click at [409, 113] on div "Checkout" at bounding box center [432, 110] width 72 height 9
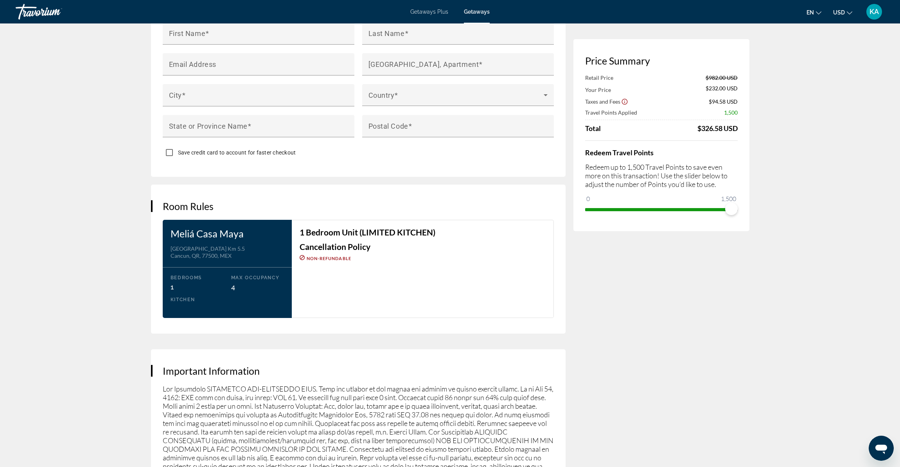
scroll to position [685, 0]
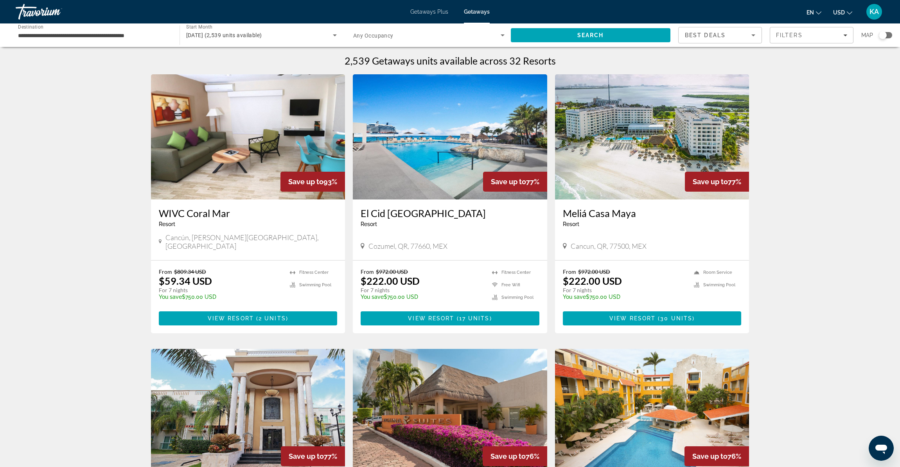
click at [244, 36] on span "[DATE] (2,539 units available)" at bounding box center [224, 35] width 76 height 6
click at [216, 54] on mat-option "All Start Months" at bounding box center [260, 58] width 163 height 19
click at [632, 36] on span "Search" at bounding box center [591, 35] width 160 height 19
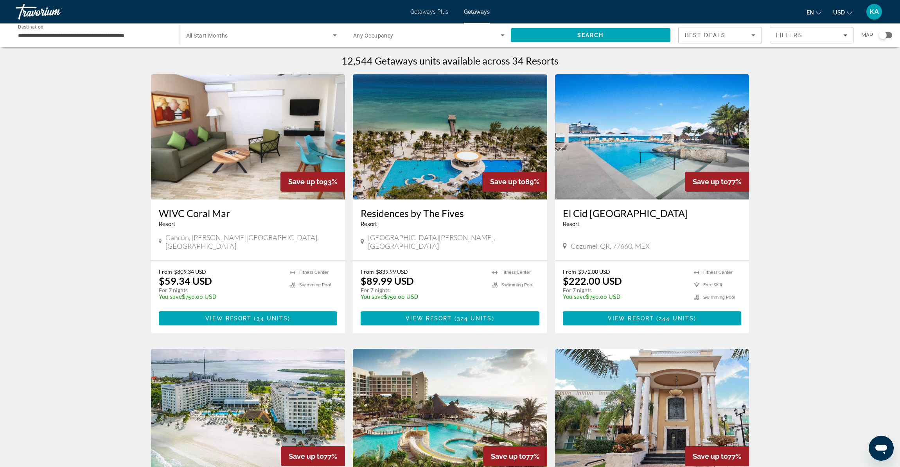
click at [332, 37] on icon "Search widget" at bounding box center [334, 34] width 9 height 9
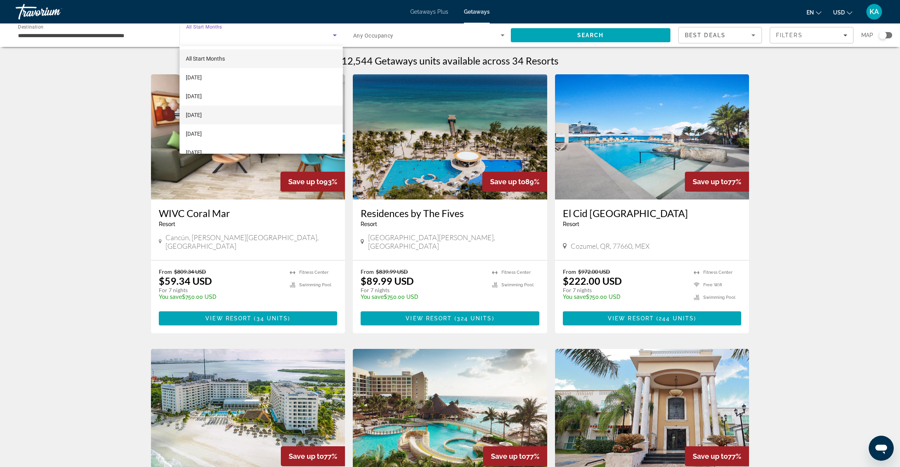
click at [202, 117] on span "[DATE]" at bounding box center [194, 114] width 16 height 9
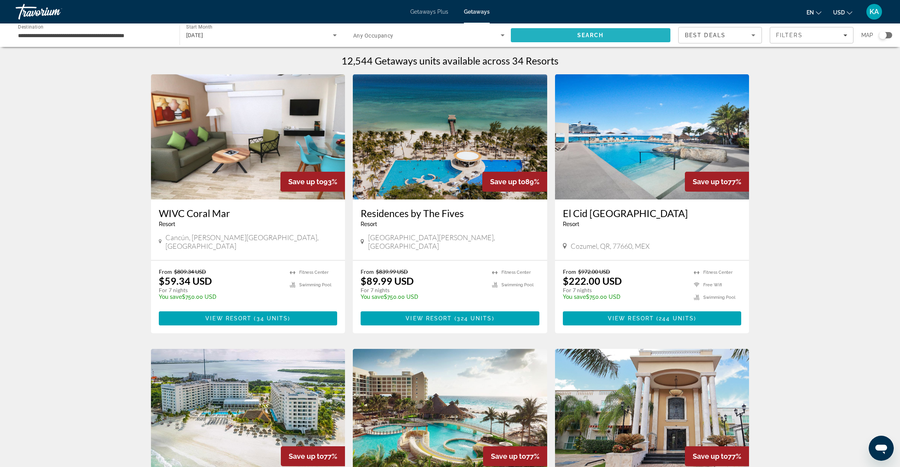
click at [615, 37] on span "Search" at bounding box center [591, 35] width 160 height 19
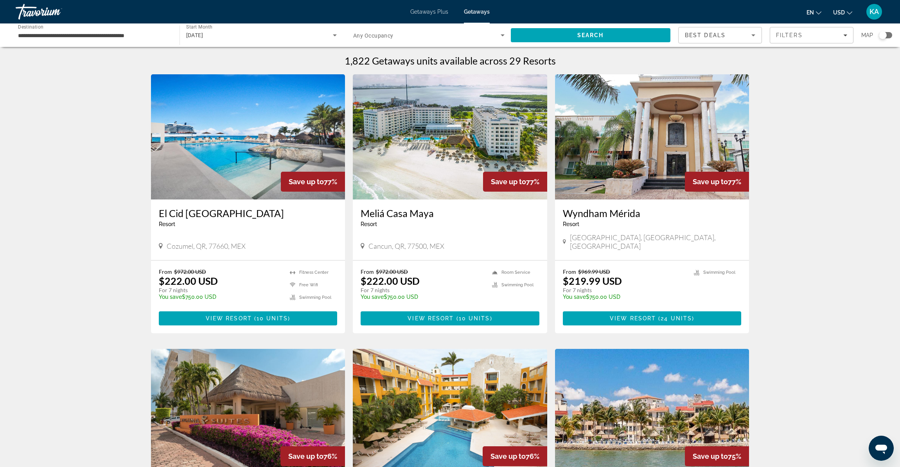
click at [403, 144] on img "Main content" at bounding box center [450, 136] width 194 height 125
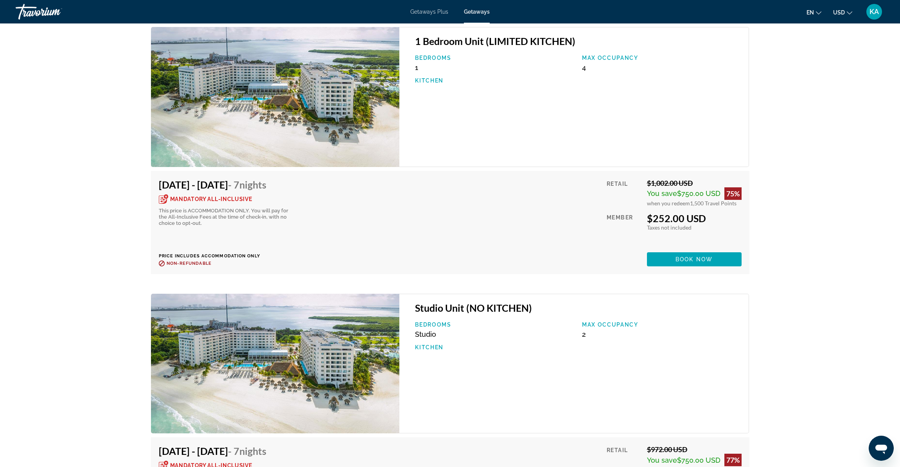
scroll to position [1635, 0]
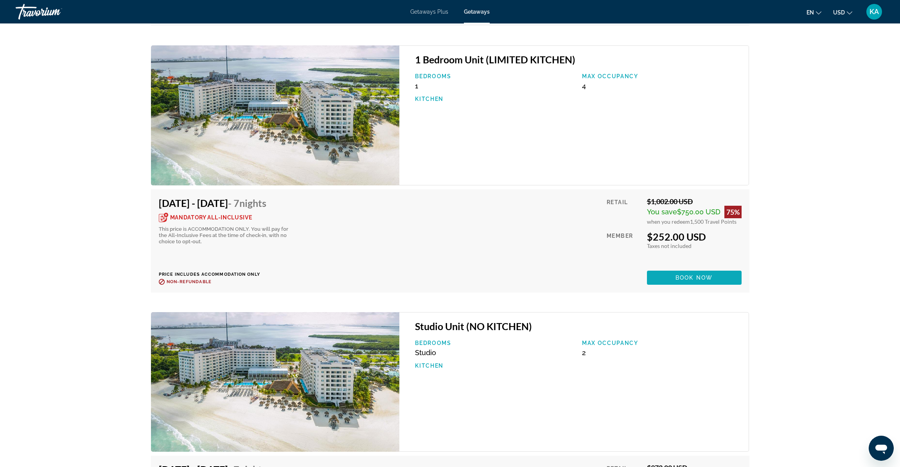
click at [662, 268] on span "Main content" at bounding box center [694, 277] width 95 height 19
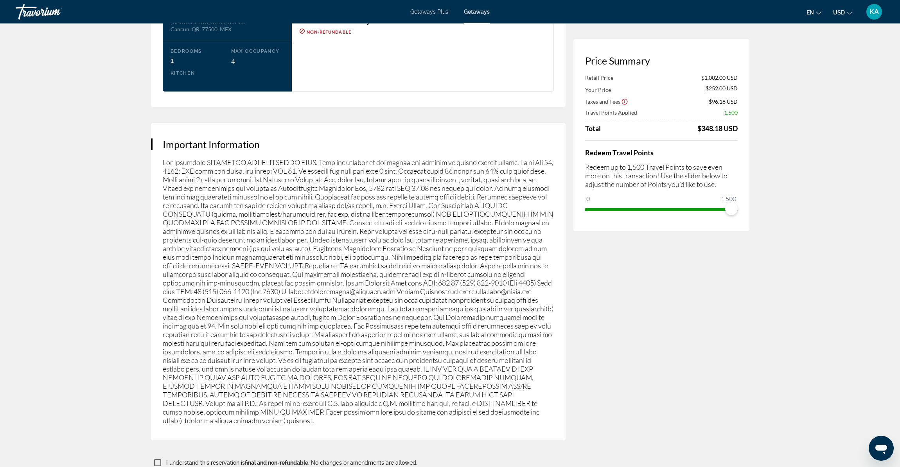
scroll to position [783, 0]
